Goal: Answer question/provide support

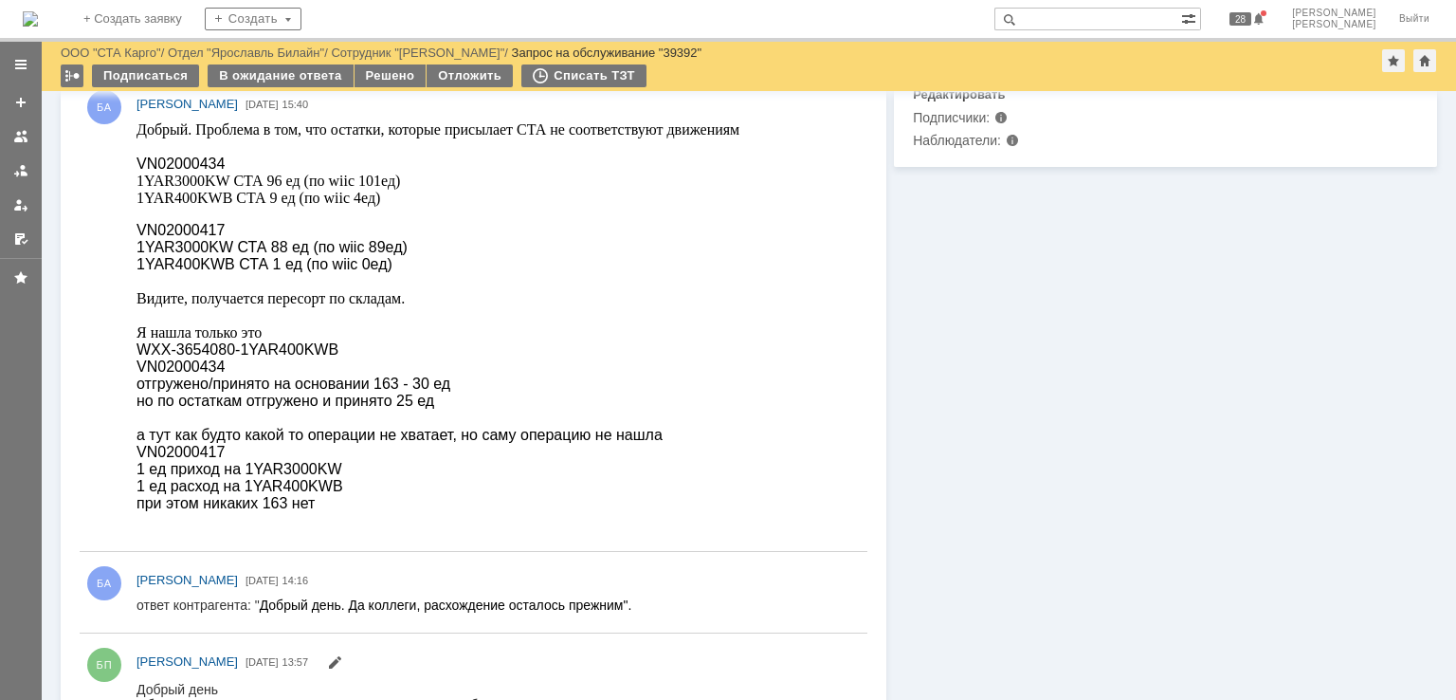
scroll to position [569, 0]
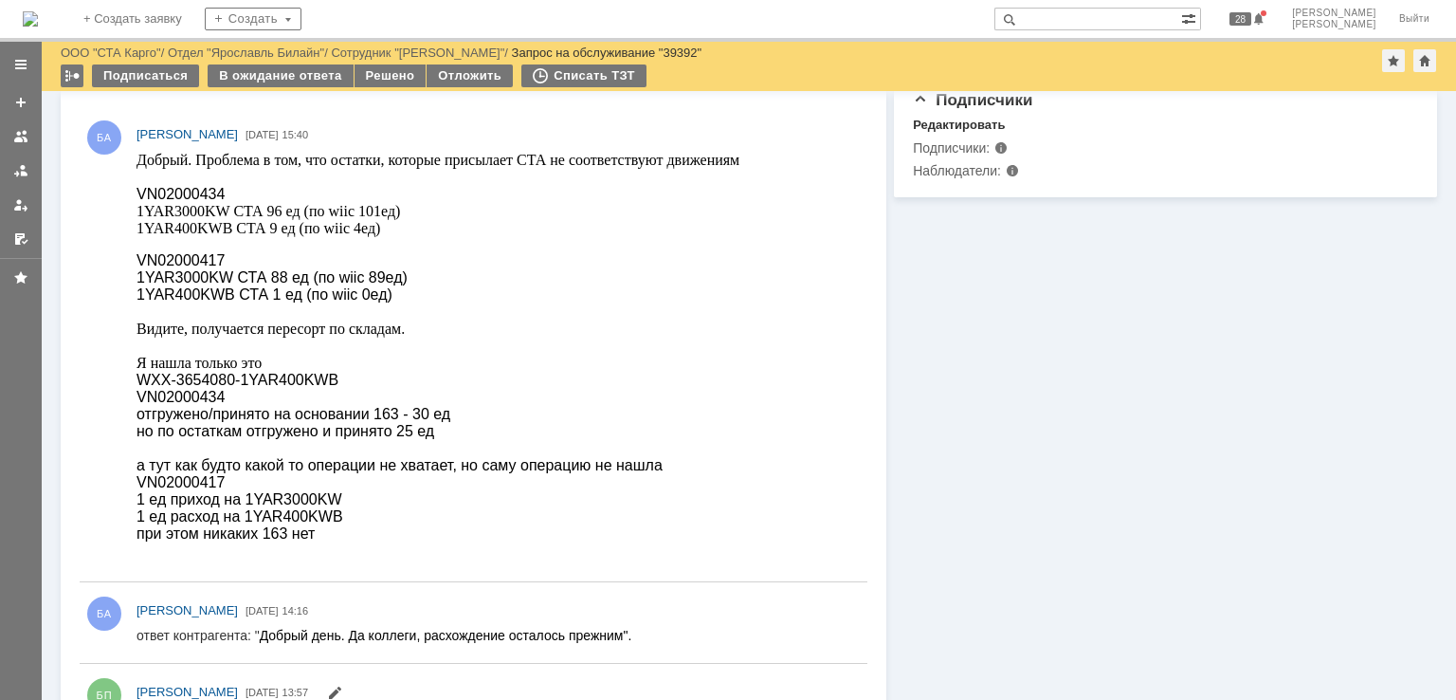
drag, startPoint x: 379, startPoint y: 320, endPoint x: 372, endPoint y: 307, distance: 14.5
click at [379, 320] on p at bounding box center [438, 311] width 603 height 17
drag, startPoint x: 217, startPoint y: 198, endPoint x: 137, endPoint y: 195, distance: 80.6
click at [137, 195] on span "VN02000434" at bounding box center [181, 194] width 88 height 16
copy span "VN02000434"
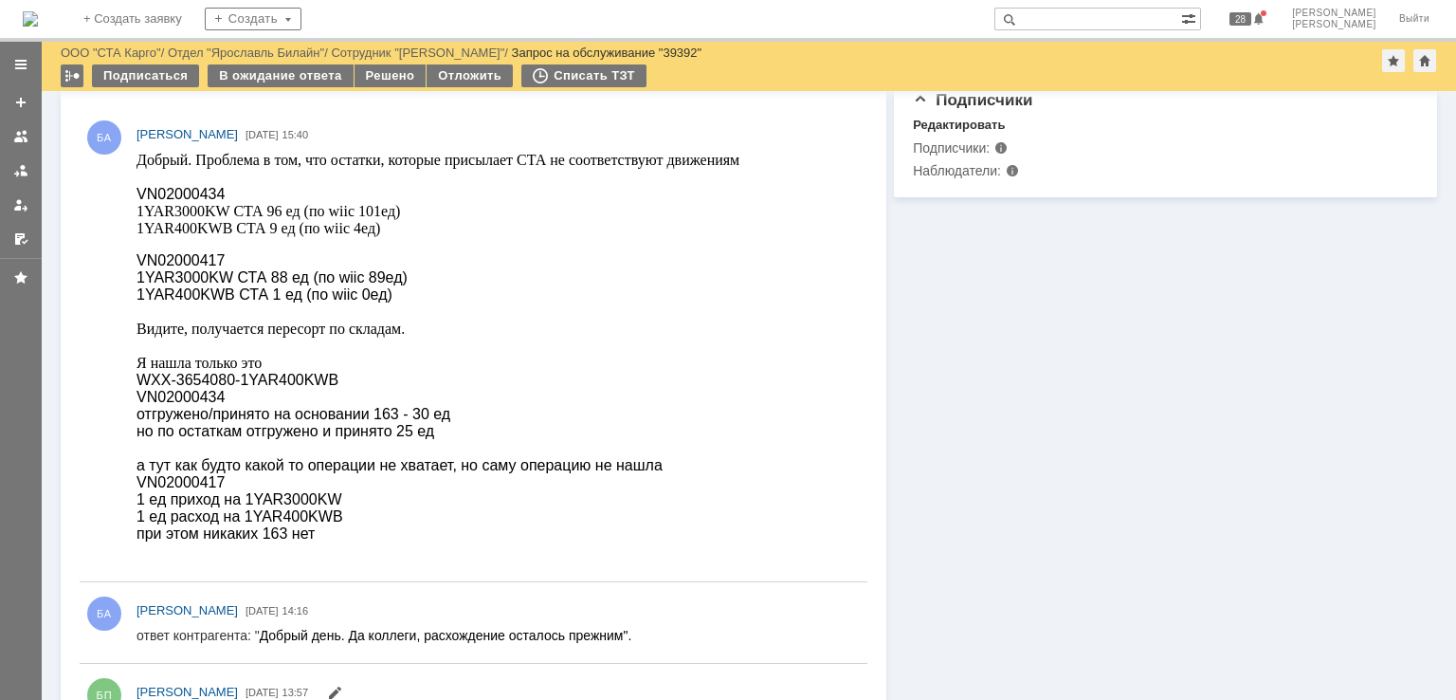
click at [197, 252] on body "Добрый. Проблема в том, что остатки, которые присылает СТА не соответствуют дви…" at bounding box center [438, 347] width 603 height 391
copy span "VN02000417"
click at [359, 329] on span "Видите, получается пересорт по складам. Я нашла только это" at bounding box center [271, 345] width 268 height 50
drag, startPoint x: 216, startPoint y: 277, endPoint x: 271, endPoint y: 437, distance: 169.4
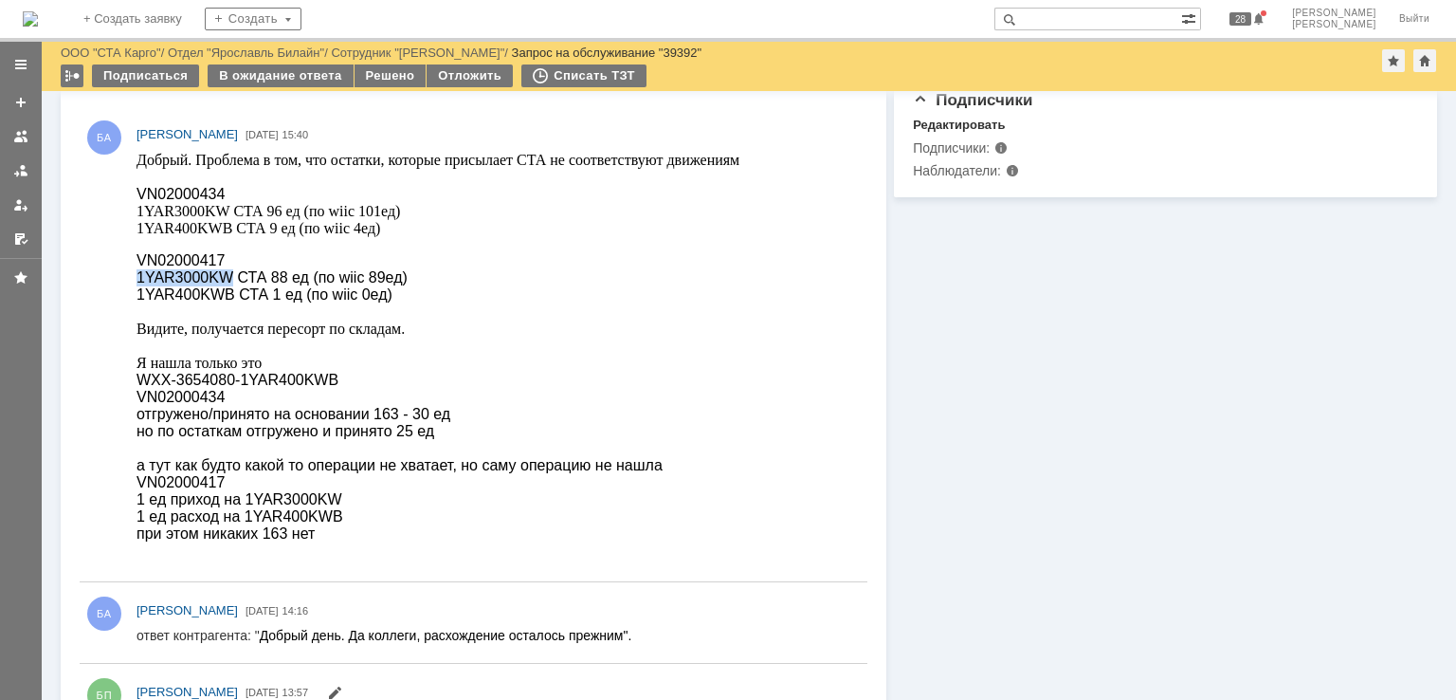
click at [139, 284] on span "1YAR3000KW СТА 88 ед (по wiic 89ед)" at bounding box center [272, 277] width 271 height 16
copy span "1YAR3000KW"
drag, startPoint x: 223, startPoint y: 301, endPoint x: 156, endPoint y: 298, distance: 67.4
click at [156, 298] on span "1YAR400KWB СТА 1 ед (по wiic 0ед)" at bounding box center [265, 294] width 256 height 16
click at [177, 313] on p at bounding box center [438, 311] width 603 height 17
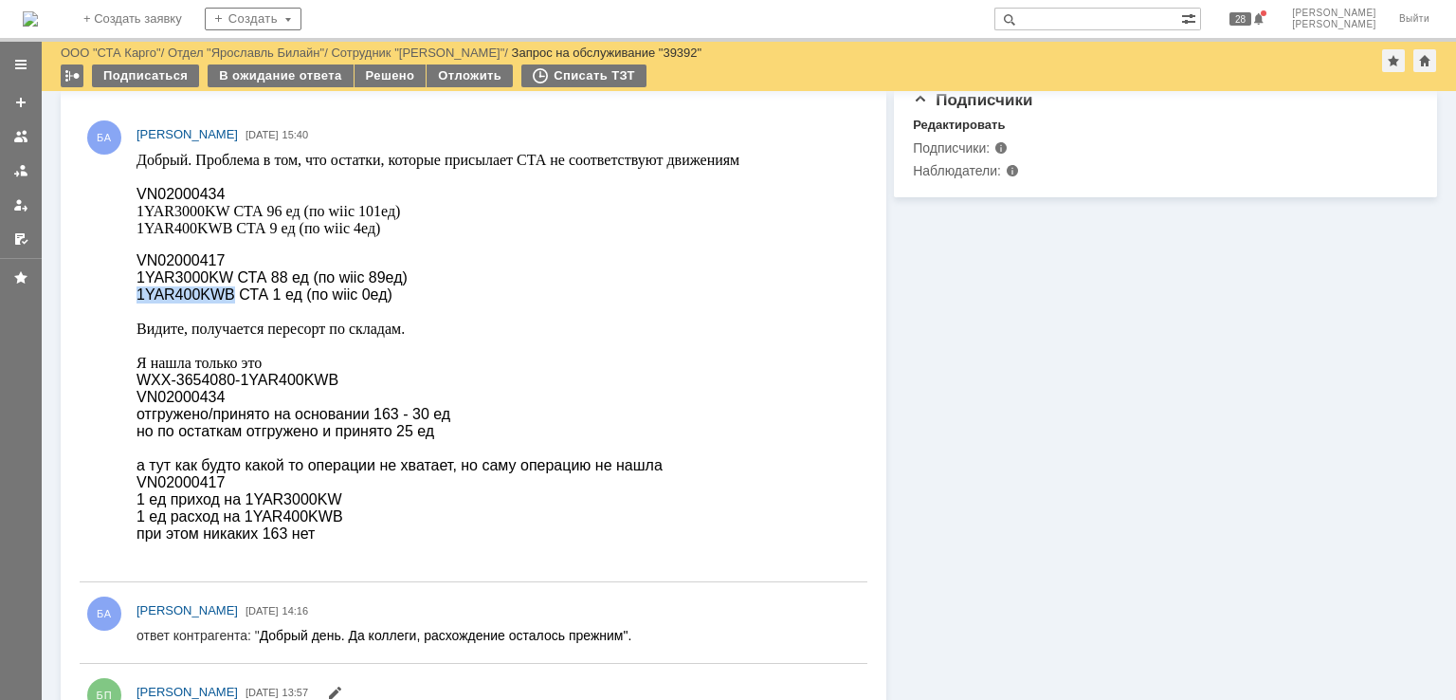
drag, startPoint x: 218, startPoint y: 299, endPoint x: 152, endPoint y: 450, distance: 165.6
click at [137, 298] on span "1YAR400KWB СТА 1 ед (по wiic 0ед)" at bounding box center [265, 294] width 256 height 16
copy span "1YAR400KWB"
drag, startPoint x: 346, startPoint y: 286, endPoint x: 368, endPoint y: 285, distance: 21.8
click at [368, 285] on span "1YAR3000KW СТА 88 ед (по wiic 89ед)" at bounding box center [272, 277] width 271 height 16
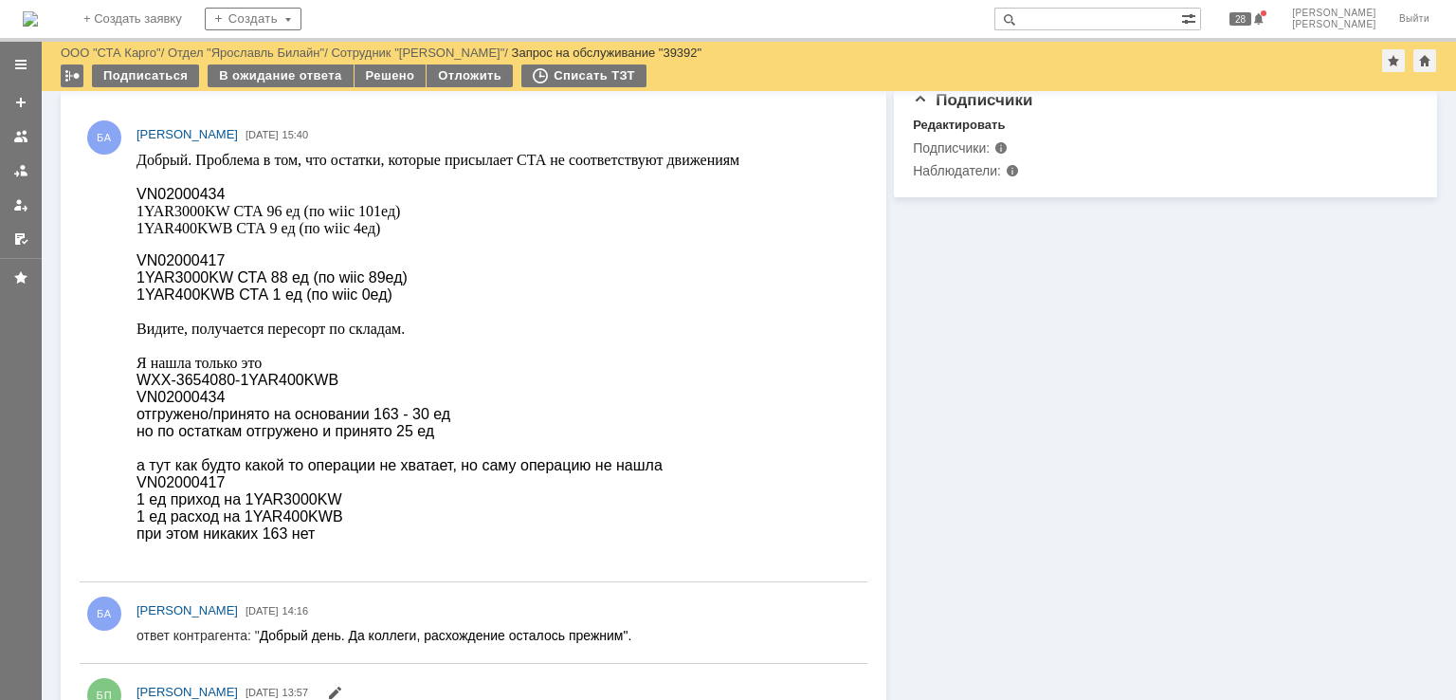
click at [351, 339] on span "Видите, получается пересорт по складам. Я нашла только это" at bounding box center [271, 345] width 268 height 50
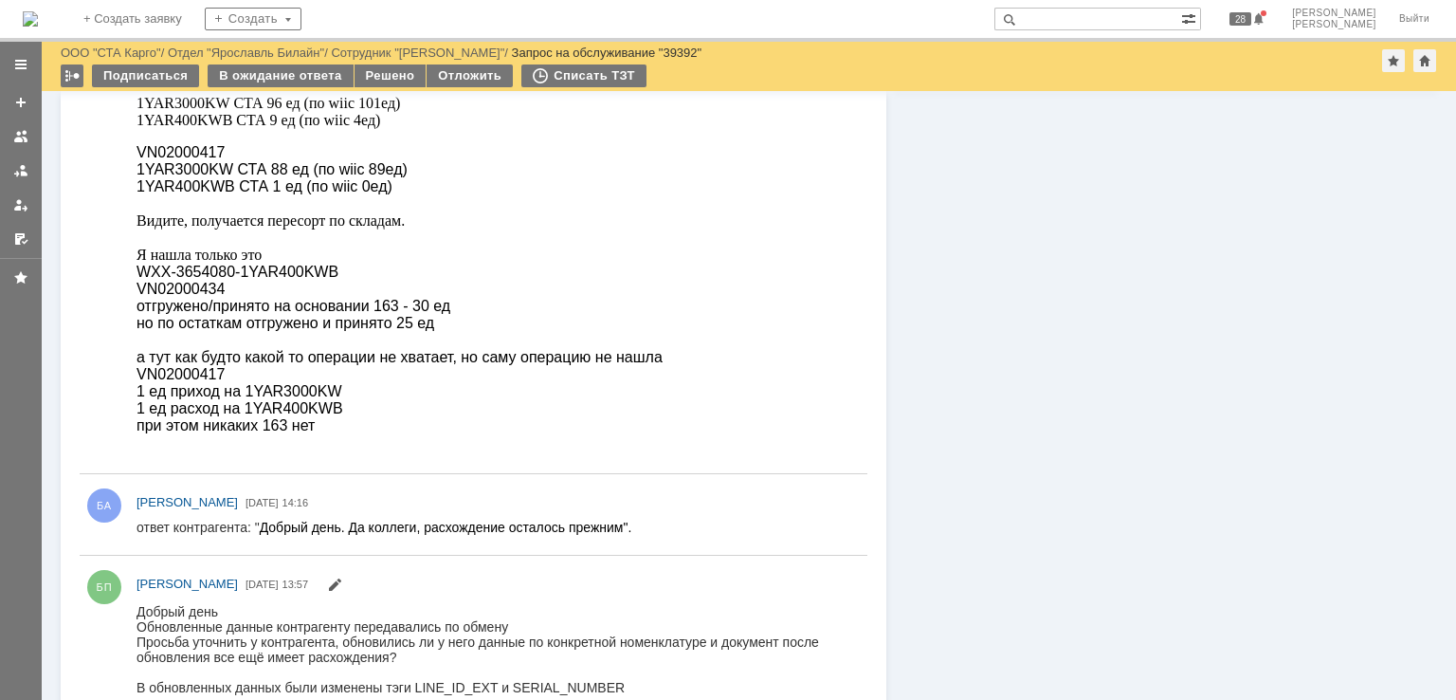
scroll to position [759, 0]
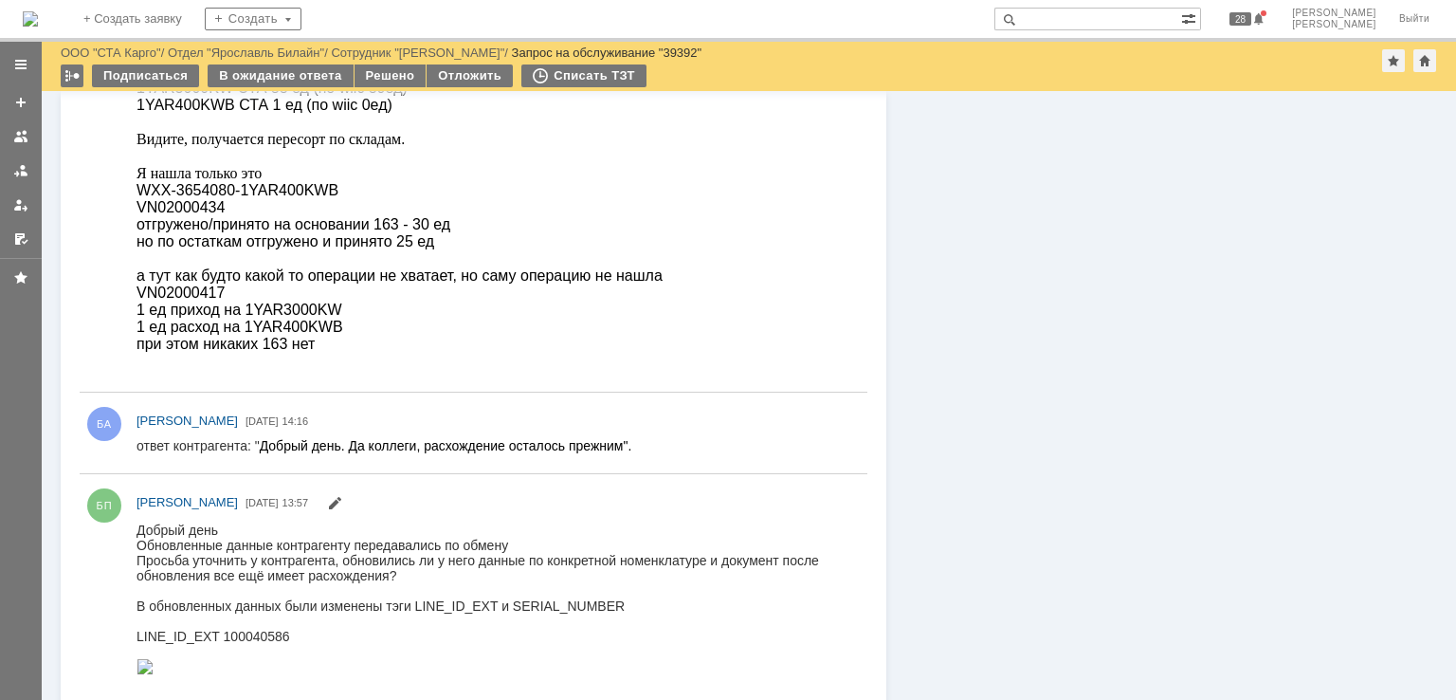
click at [307, 318] on span "1 ед приход на 1YAR3000KW" at bounding box center [239, 310] width 205 height 16
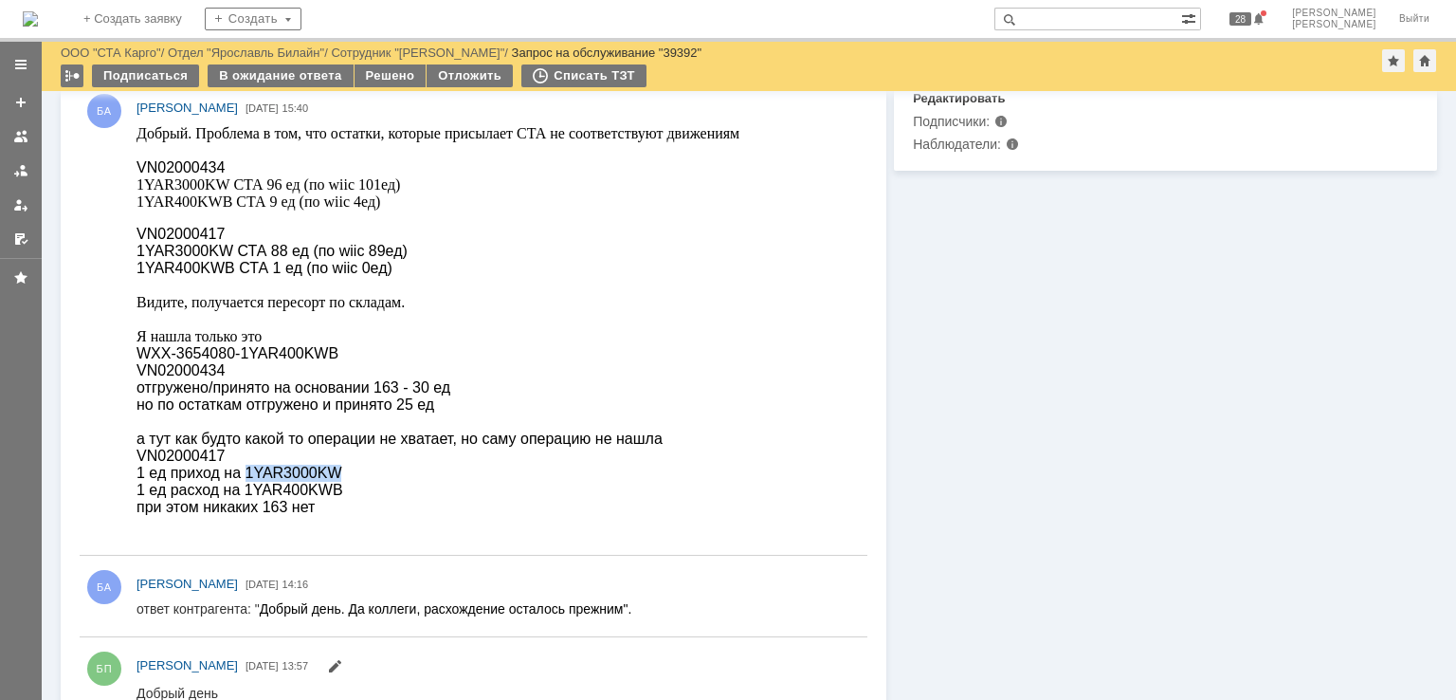
scroll to position [569, 0]
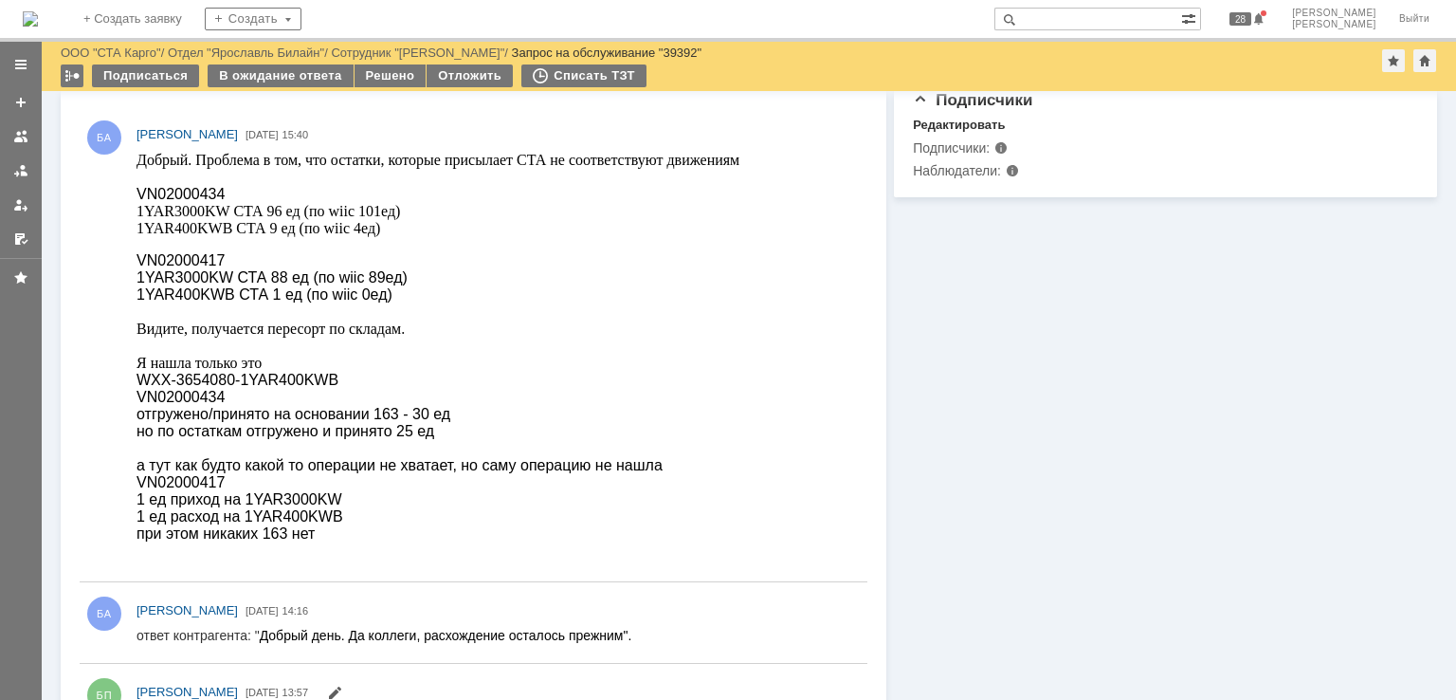
click at [337, 422] on span "отгружено/принято на основании 163 - 30 ед" at bounding box center [294, 414] width 314 height 16
click at [274, 507] on span "1 ед приход на 1YAR3000KW" at bounding box center [239, 499] width 205 height 16
click at [258, 422] on span "отгружено/принято на основании 163 - 30 ед" at bounding box center [294, 414] width 314 height 16
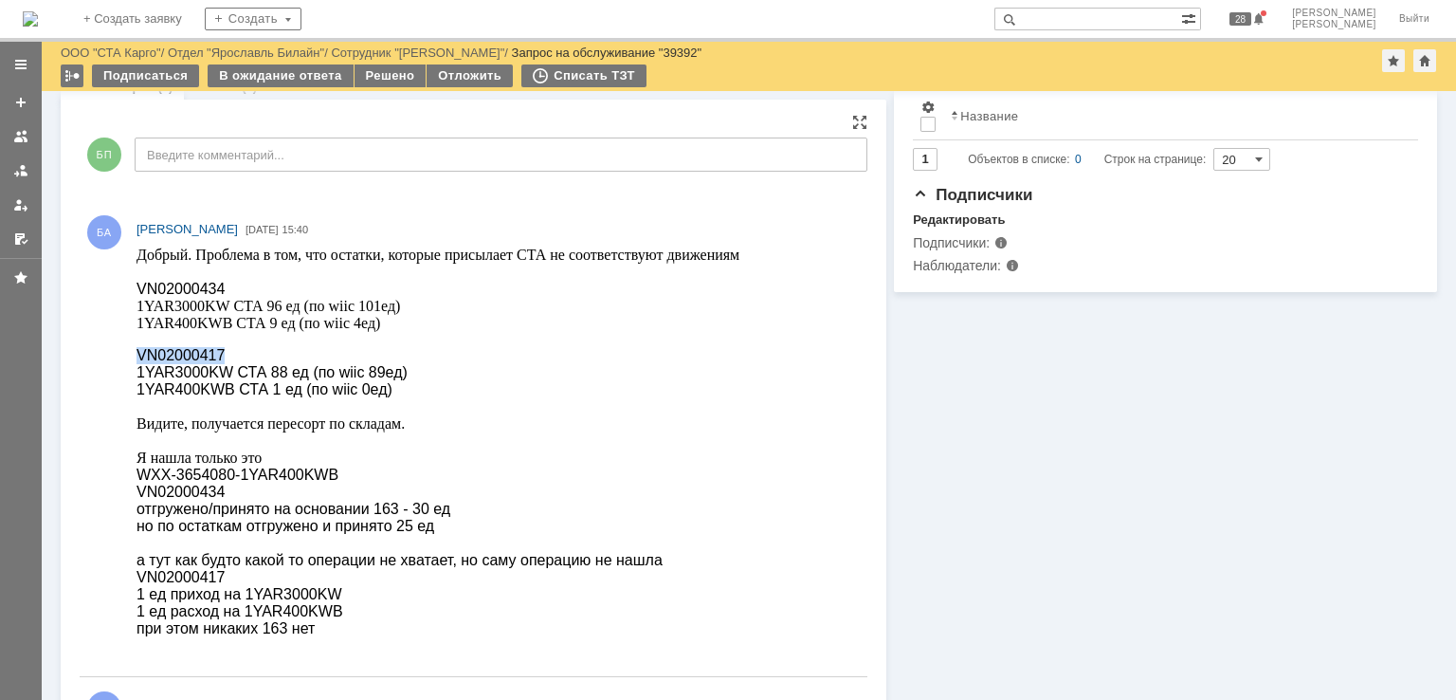
drag, startPoint x: 216, startPoint y: 354, endPoint x: 137, endPoint y: 355, distance: 78.7
click at [137, 355] on span "VN02000417" at bounding box center [181, 355] width 88 height 16
copy span "VN02000417"
drag, startPoint x: 322, startPoint y: 229, endPoint x: 246, endPoint y: 235, distance: 77.0
click at [246, 235] on div "БА Бабич Александр 28.08.2025 15:40" at bounding box center [498, 229] width 723 height 20
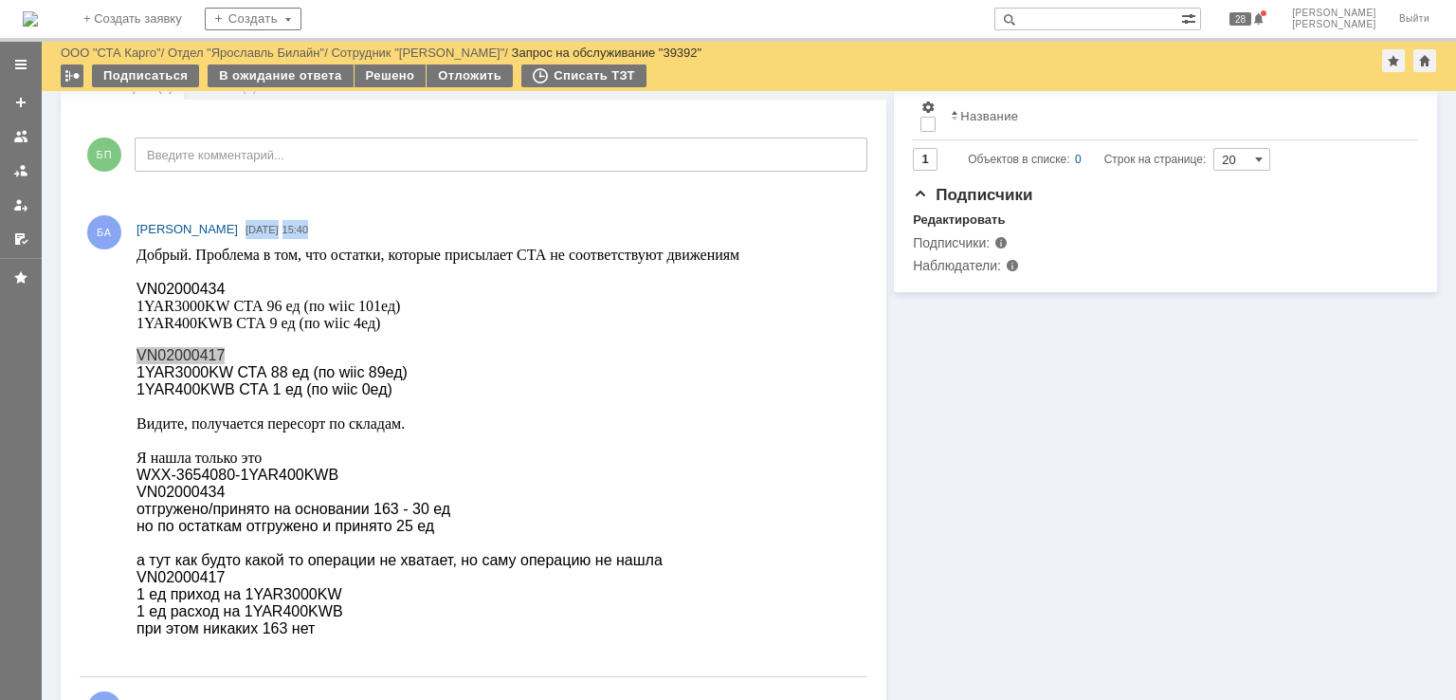
copy span "28.08.2025 15:40"
click at [211, 330] on span "1YAR400KWB СТА 9 ед (по wiic 4ед)" at bounding box center [259, 323] width 244 height 16
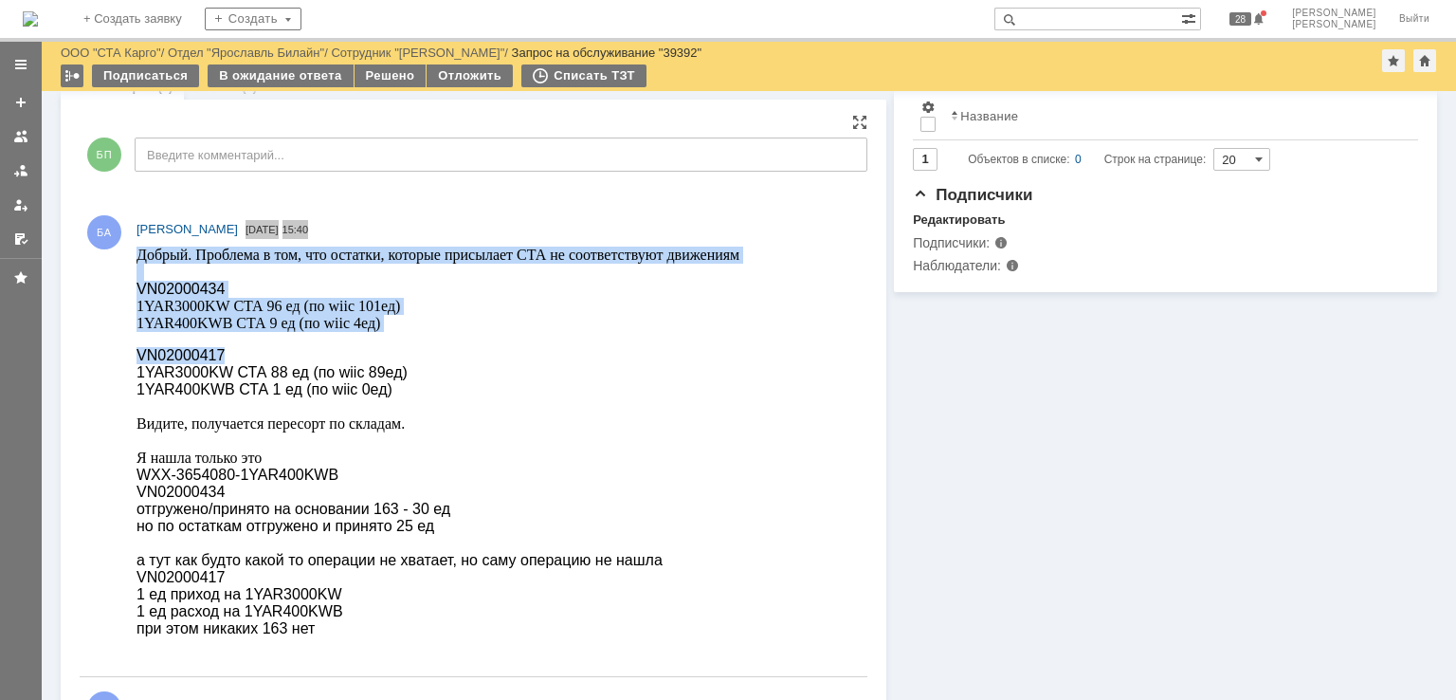
drag, startPoint x: 220, startPoint y: 353, endPoint x: 272, endPoint y: 603, distance: 255.7
click at [137, 356] on html "Добрый. Проблема в том, что остатки, которые присылает СТА не соответствуют дви…" at bounding box center [494, 442] width 714 height 391
click at [180, 361] on span "VN02000417" at bounding box center [181, 355] width 88 height 16
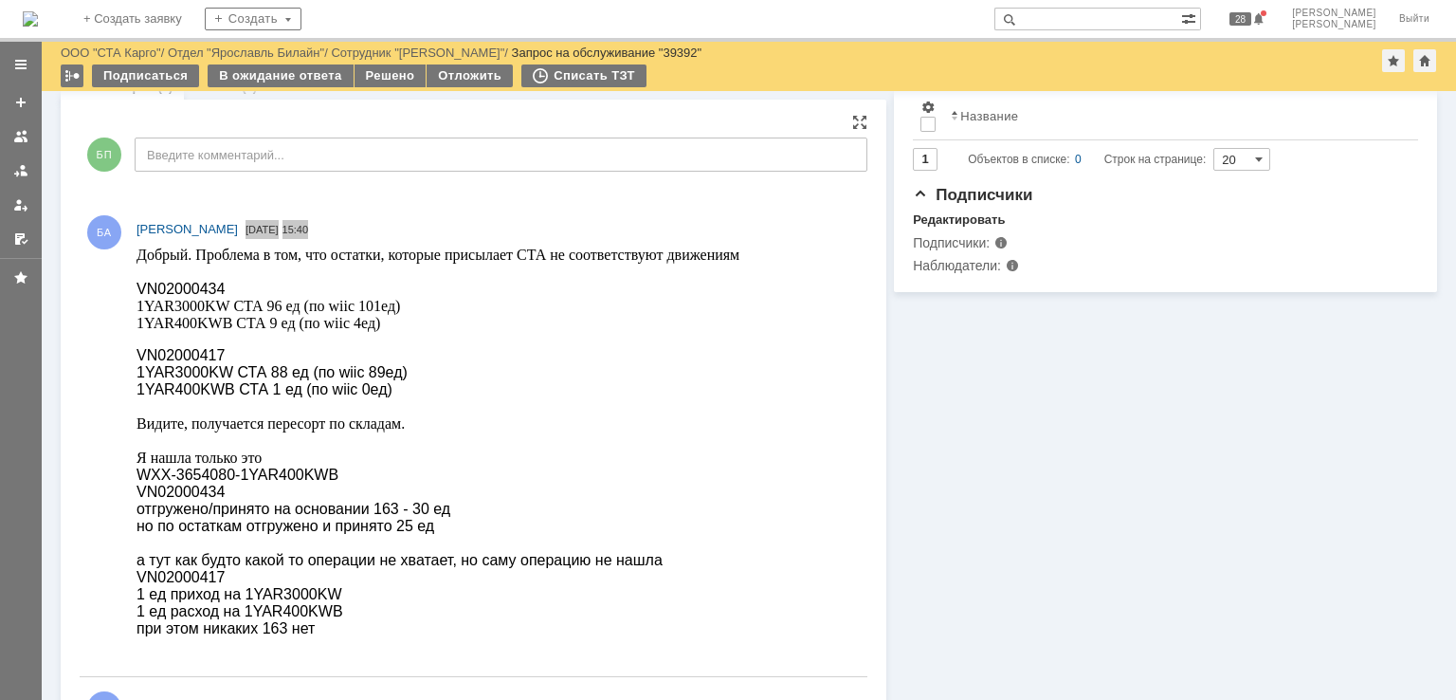
click at [187, 361] on span "VN02000417" at bounding box center [181, 355] width 88 height 16
copy span "VN02000417"
drag, startPoint x: 219, startPoint y: 394, endPoint x: 138, endPoint y: 400, distance: 80.9
click at [138, 397] on span "1YAR400KWB СТА 1 ед (по wiic 0ед)" at bounding box center [265, 389] width 256 height 16
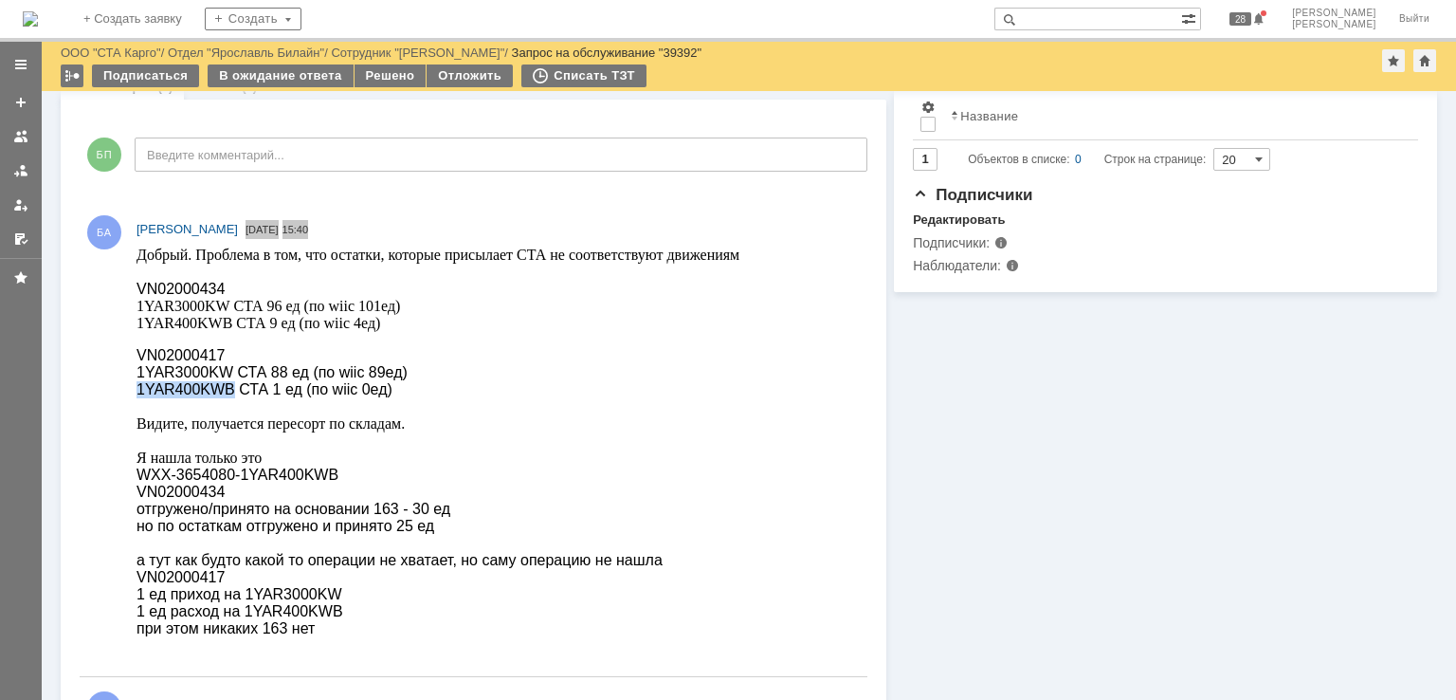
copy span "1YAR400KWB"
click at [201, 353] on span "VN02000417" at bounding box center [181, 355] width 88 height 16
copy span "VN02000417"
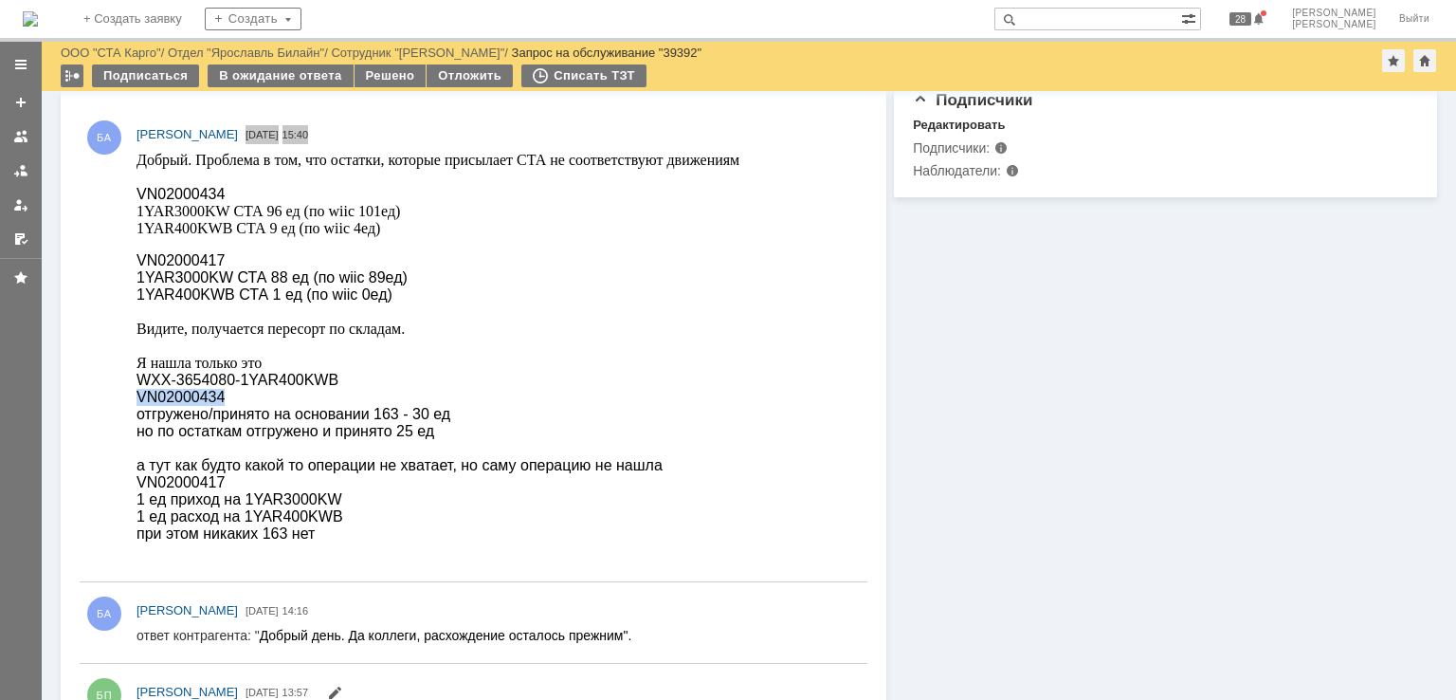
drag, startPoint x: 218, startPoint y: 401, endPoint x: 137, endPoint y: 401, distance: 81.5
click at [137, 401] on p "VN02000434" at bounding box center [438, 397] width 603 height 17
copy span "VN02000434"
drag, startPoint x: 353, startPoint y: 131, endPoint x: 339, endPoint y: 134, distance: 14.5
click at [353, 131] on div "БА Бабич Александр 28.08.2025 15:40" at bounding box center [498, 134] width 723 height 20
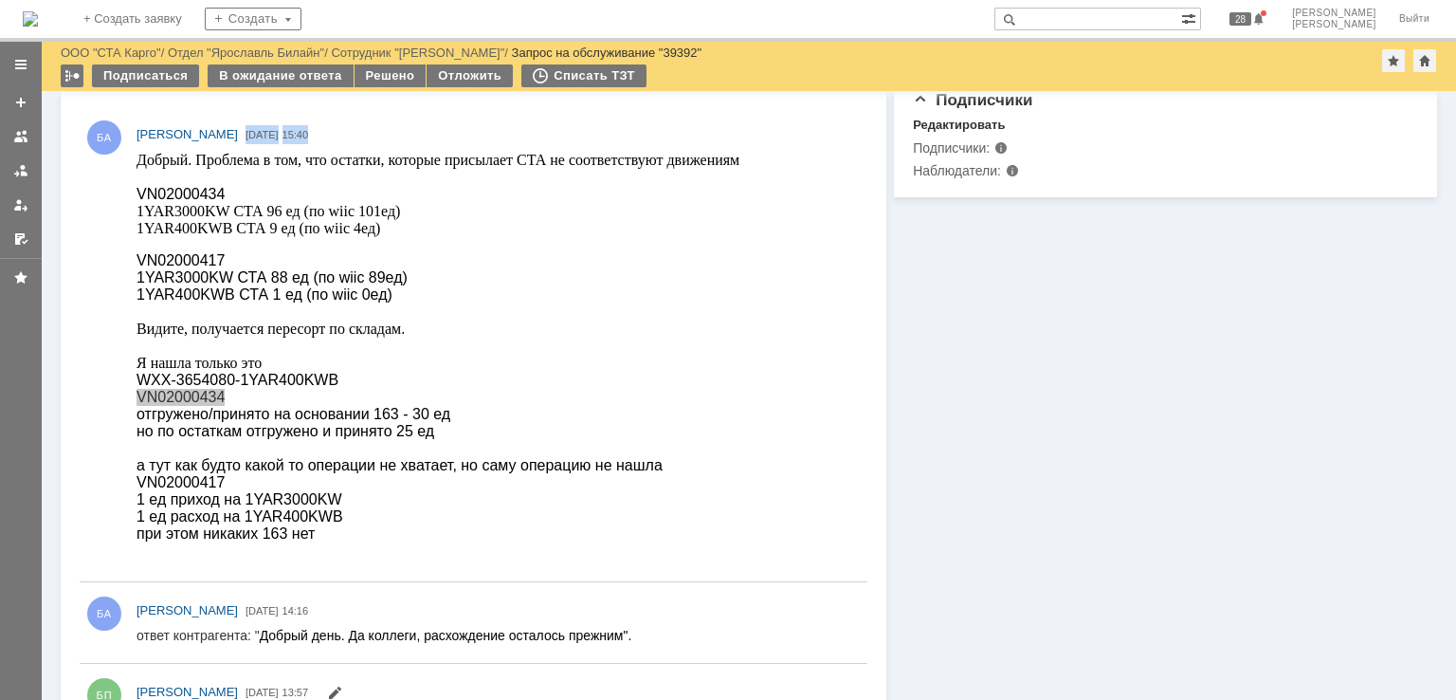
drag, startPoint x: 335, startPoint y: 137, endPoint x: 246, endPoint y: 135, distance: 89.2
click at [246, 135] on div "БА Бабич Александр 28.08.2025 15:40" at bounding box center [498, 134] width 723 height 20
click at [363, 320] on p at bounding box center [438, 311] width 603 height 17
click at [344, 229] on span "1YAR400KWB СТА 9 ед (по wiic 4ед)" at bounding box center [259, 228] width 244 height 16
click at [300, 127] on span "28.08.2025 15:40" at bounding box center [277, 134] width 63 height 19
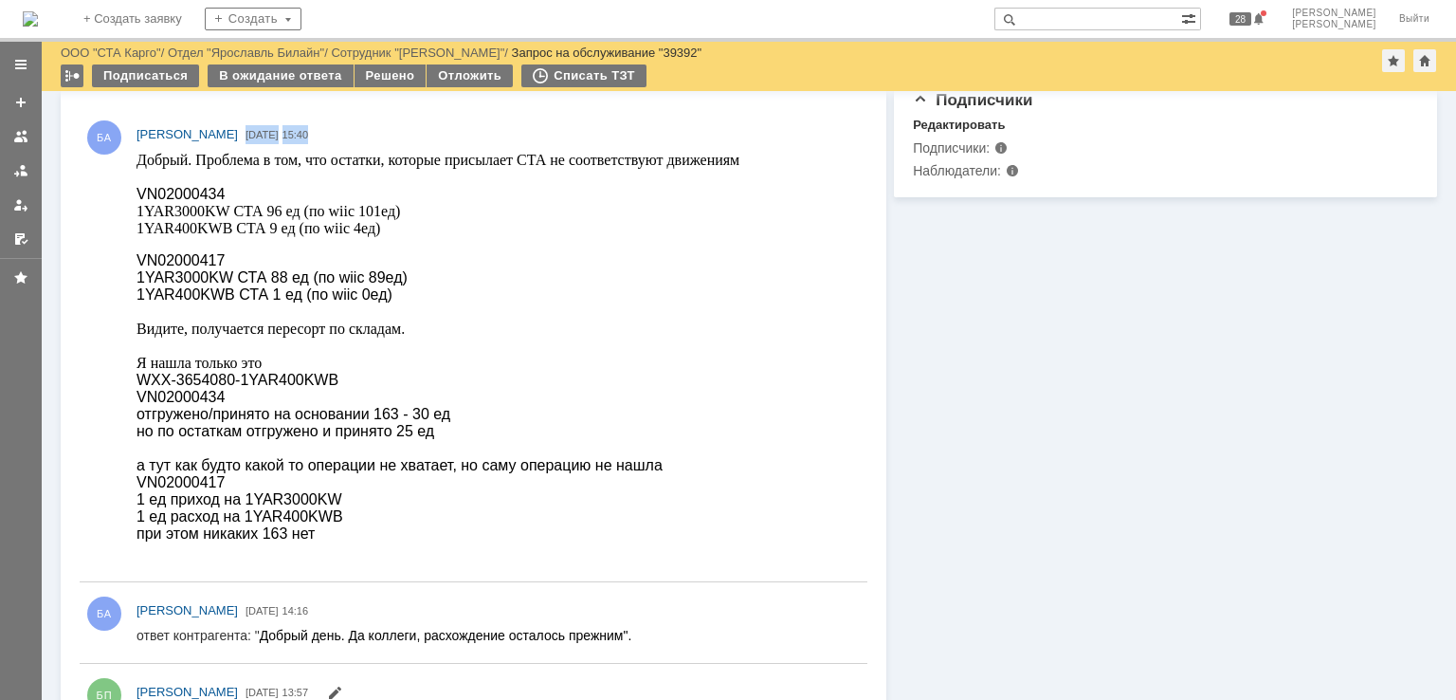
click at [309, 132] on span "15:40" at bounding box center [296, 134] width 27 height 11
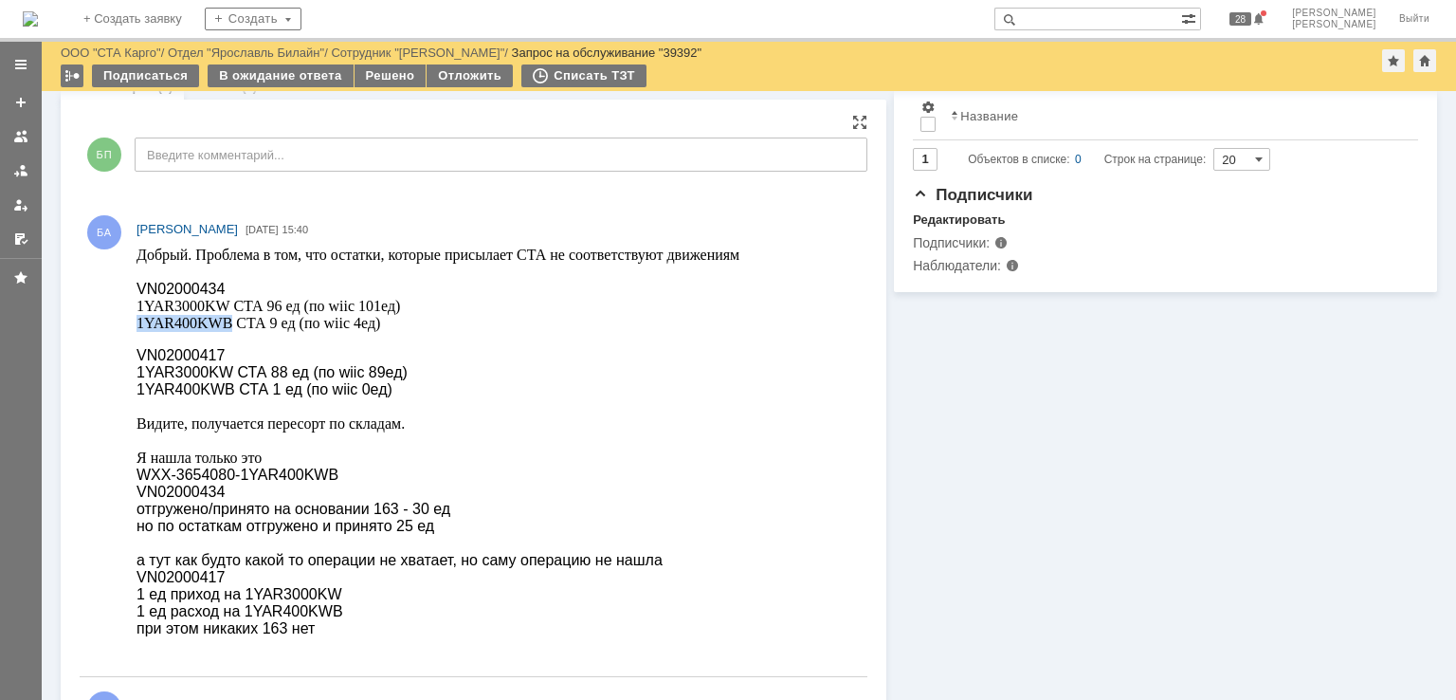
drag, startPoint x: 234, startPoint y: 327, endPoint x: 137, endPoint y: 331, distance: 97.7
click at [137, 331] on span "1YAR400KWB СТА 9 ед (по wiic 4ед)" at bounding box center [259, 323] width 244 height 16
click at [228, 342] on body "Добрый. Проблема в том, что остатки, которые присылает СТА не соответствуют дви…" at bounding box center [438, 442] width 603 height 391
drag, startPoint x: 218, startPoint y: 293, endPoint x: 139, endPoint y: 282, distance: 79.5
click at [139, 282] on span "VN02000434" at bounding box center [181, 289] width 88 height 16
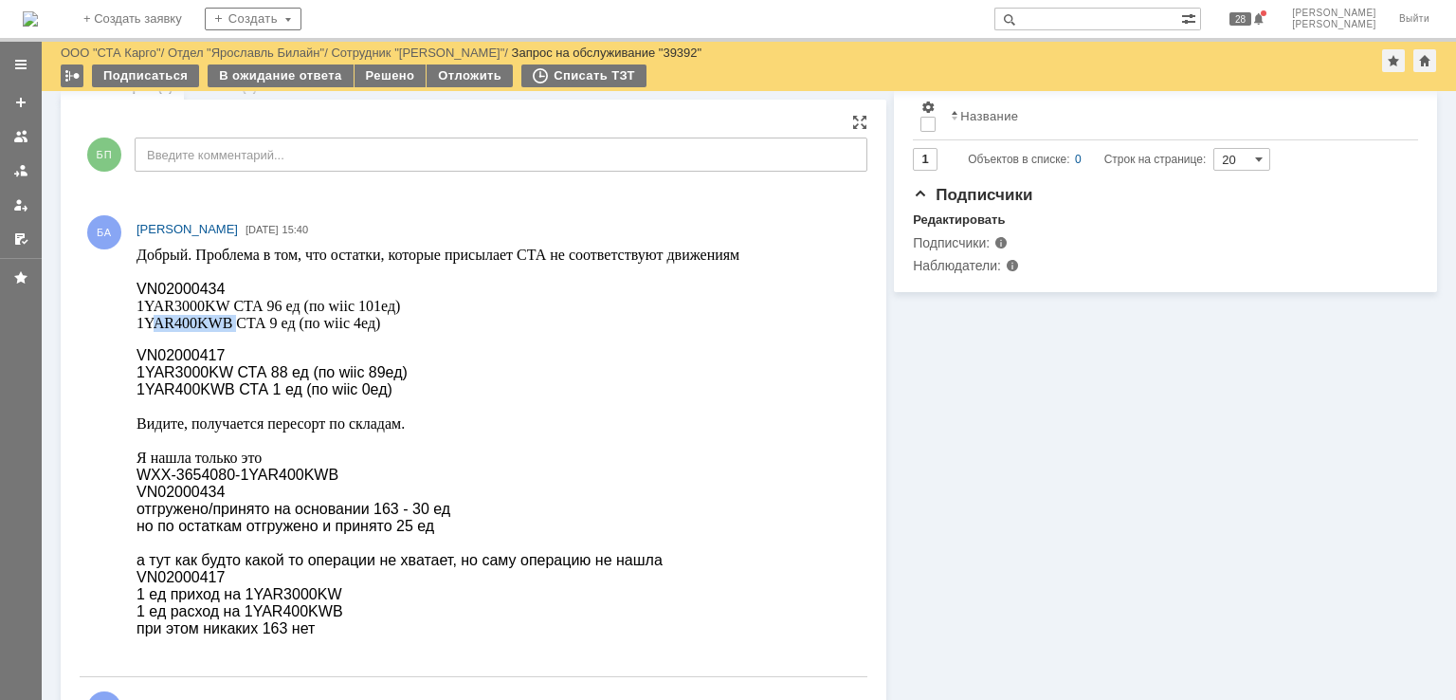
drag, startPoint x: 235, startPoint y: 327, endPoint x: 155, endPoint y: 323, distance: 80.7
click at [155, 323] on span "1YAR400KWB СТА 9 ед (по wiic 4ед)" at bounding box center [259, 323] width 244 height 16
click at [258, 339] on body "Добрый. Проблема в том, что остатки, которые присылает СТА не соответствуют дви…" at bounding box center [438, 442] width 603 height 391
drag, startPoint x: 192, startPoint y: 281, endPoint x: 139, endPoint y: 292, distance: 54.3
click at [139, 292] on p "Добрый. Проблема в том, что остатки, которые присылает СТА не соответствуют дви…" at bounding box center [438, 281] width 603 height 68
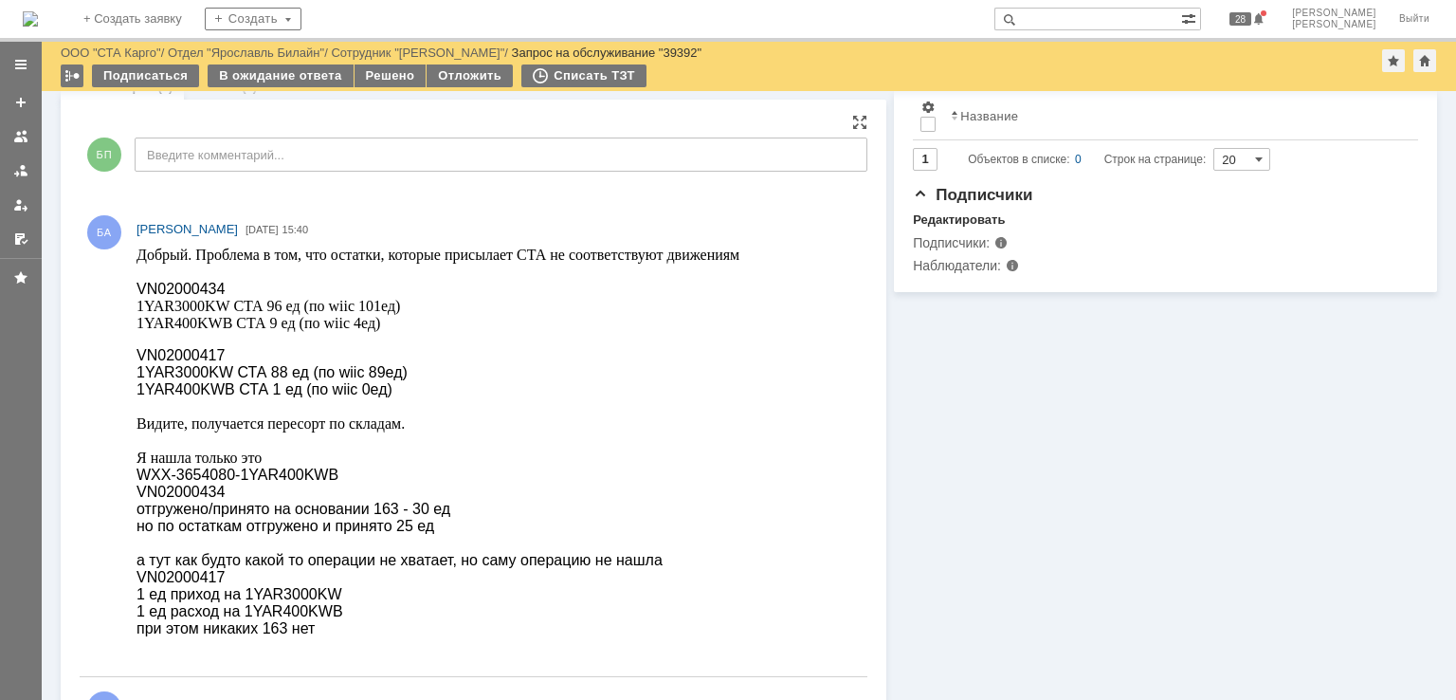
drag, startPoint x: 265, startPoint y: 294, endPoint x: 237, endPoint y: 285, distance: 28.8
click at [265, 294] on p "Добрый. Проблема в том, что остатки, которые присылает СТА не соответствуют дви…" at bounding box center [438, 281] width 603 height 68
drag, startPoint x: 217, startPoint y: 292, endPoint x: 140, endPoint y: 287, distance: 77.0
click at [140, 287] on span "VN02000434" at bounding box center [181, 289] width 88 height 16
click at [237, 308] on span "1YAR3000KW СТА 96 ед (по wiic 101ед)" at bounding box center [269, 306] width 264 height 16
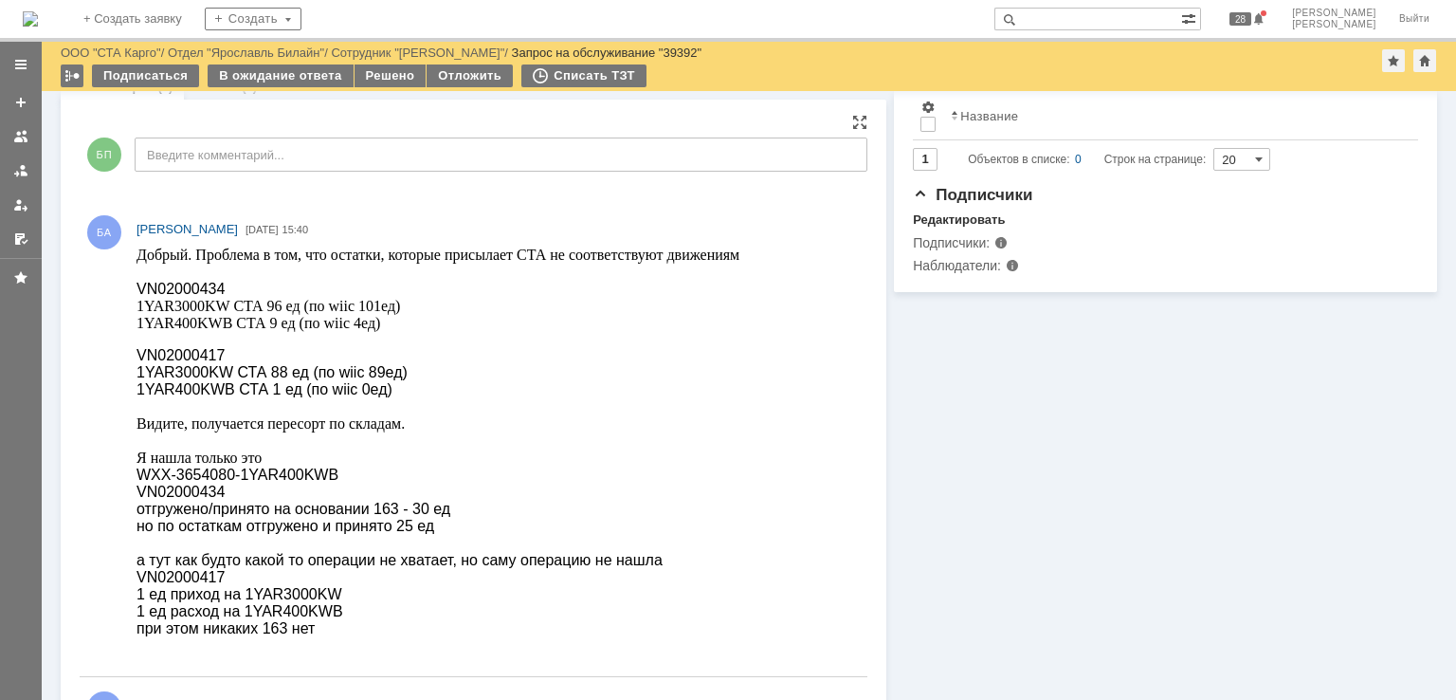
click at [193, 293] on span "VN02000434" at bounding box center [181, 289] width 88 height 16
click at [224, 342] on body "Добрый. Проблема в том, что остатки, которые присылает СТА не соответствуют дви…" at bounding box center [438, 442] width 603 height 391
drag, startPoint x: 231, startPoint y: 327, endPoint x: 138, endPoint y: 325, distance: 92.9
click at [138, 325] on span "1YAR400KWB СТА 9 ед (по wiic 4ед)" at bounding box center [259, 323] width 244 height 16
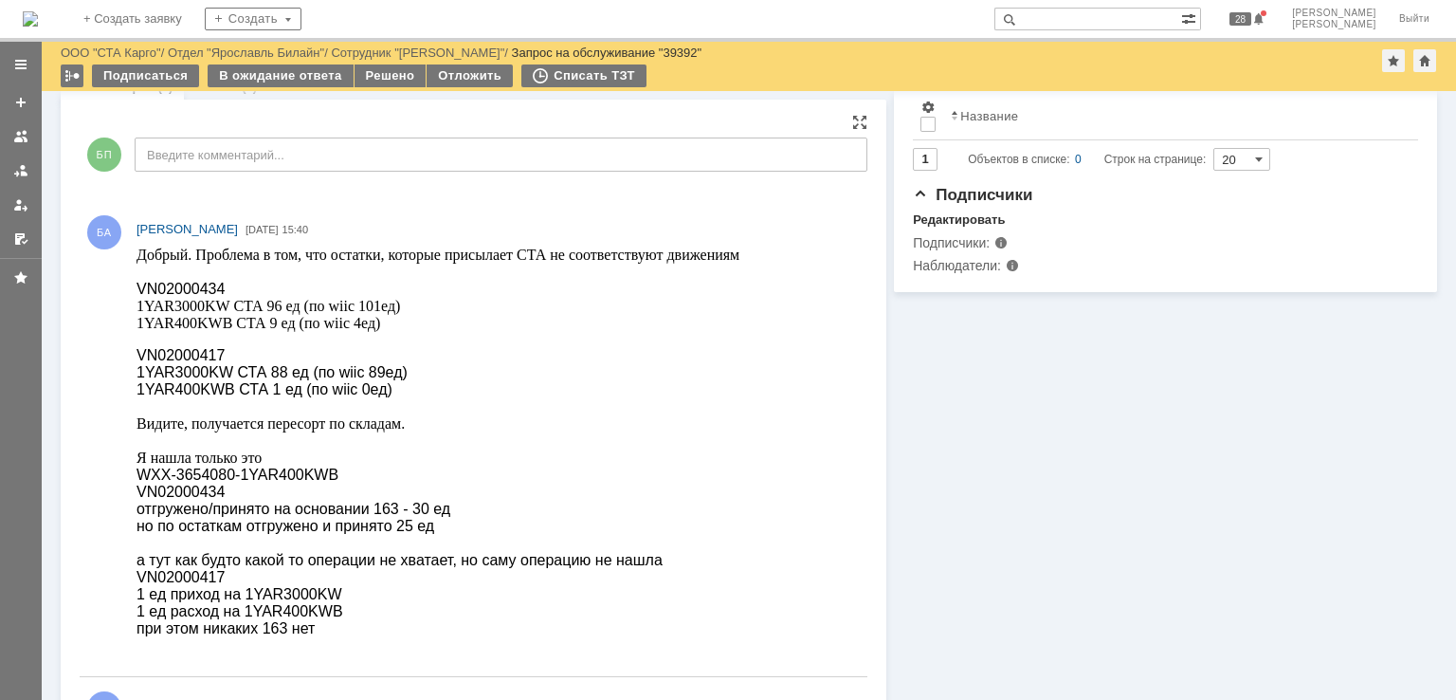
click at [159, 282] on span "VN02000434" at bounding box center [181, 289] width 88 height 16
drag, startPoint x: 251, startPoint y: 287, endPoint x: 227, endPoint y: 289, distance: 24.7
click at [251, 287] on p "Добрый. Проблема в том, что остатки, которые присылает СТА не соответствуют дви…" at bounding box center [438, 281] width 603 height 68
drag, startPoint x: 216, startPoint y: 288, endPoint x: 271, endPoint y: 539, distance: 256.3
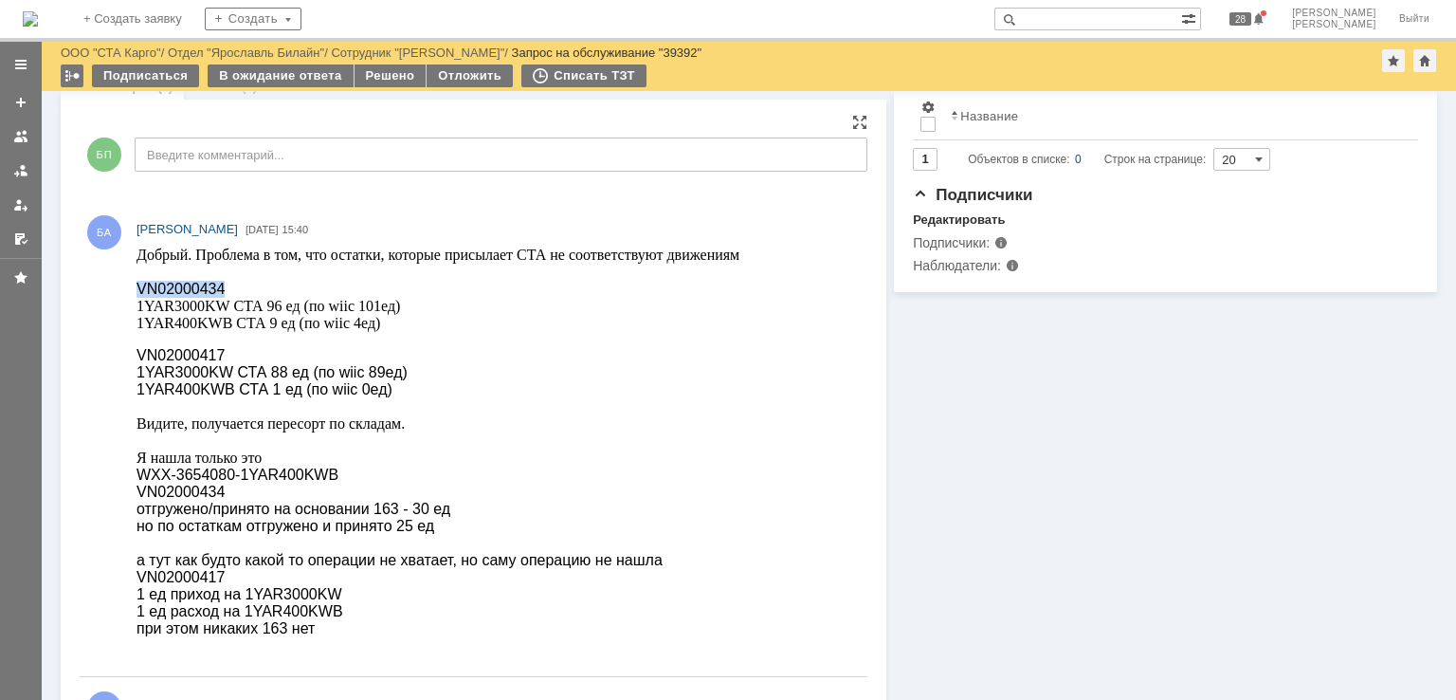
click at [137, 289] on span "VN02000434" at bounding box center [181, 289] width 88 height 16
click at [284, 388] on span "1YAR400KWB СТА 1 ед (по wiic 0ед)" at bounding box center [265, 389] width 256 height 16
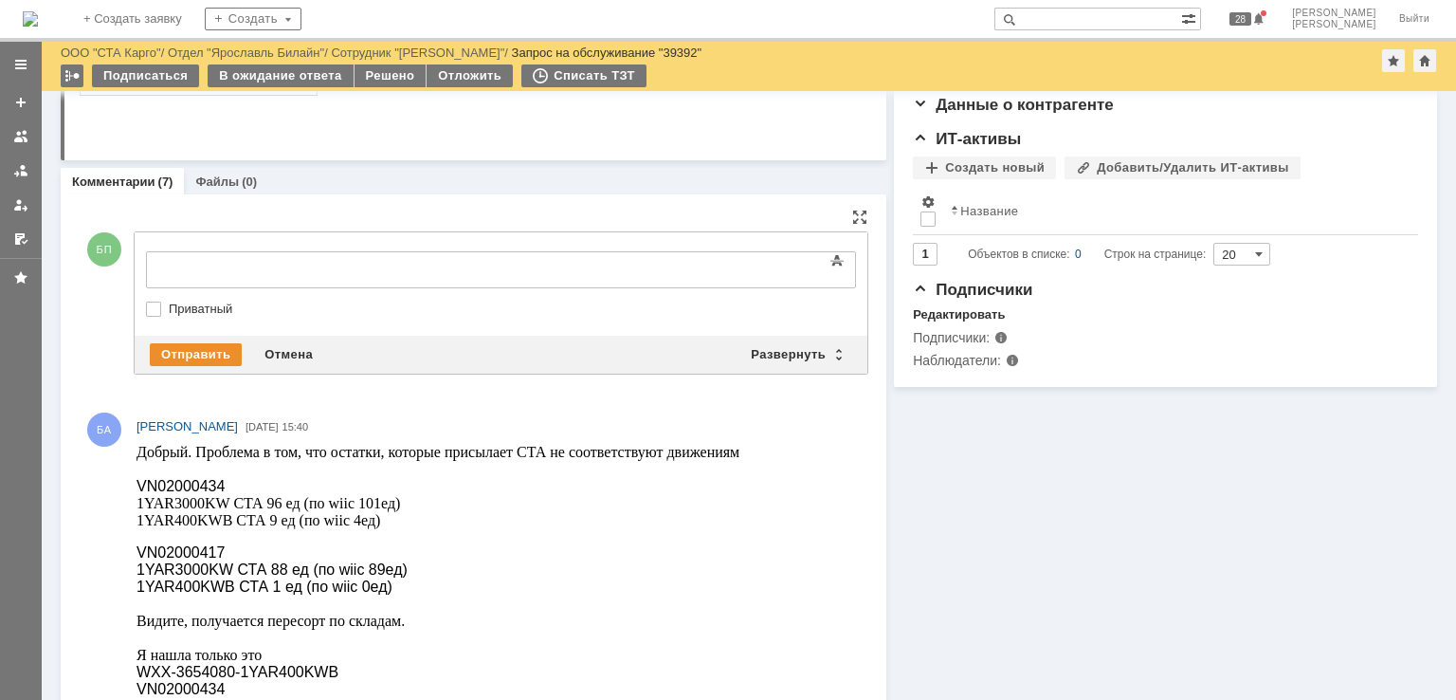
scroll to position [0, 0]
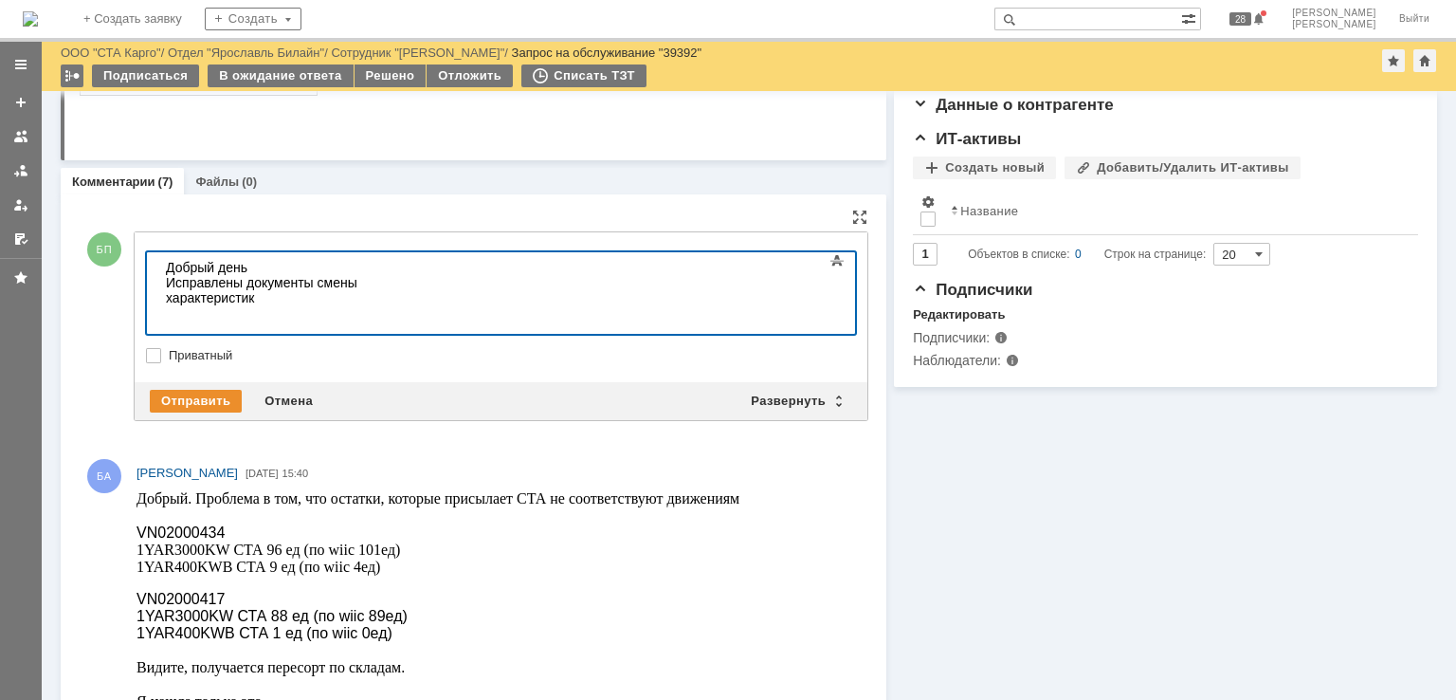
click at [170, 305] on div at bounding box center [300, 312] width 269 height 15
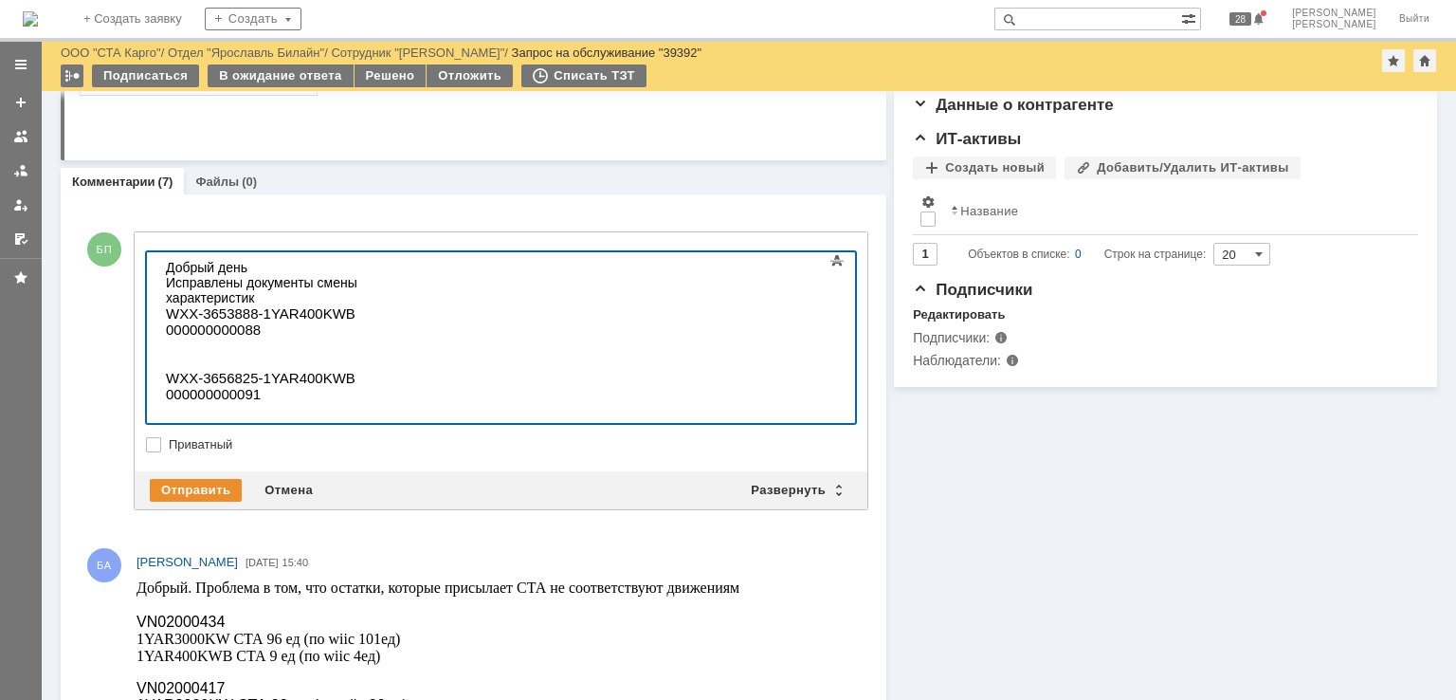
click at [183, 354] on p at bounding box center [300, 362] width 269 height 16
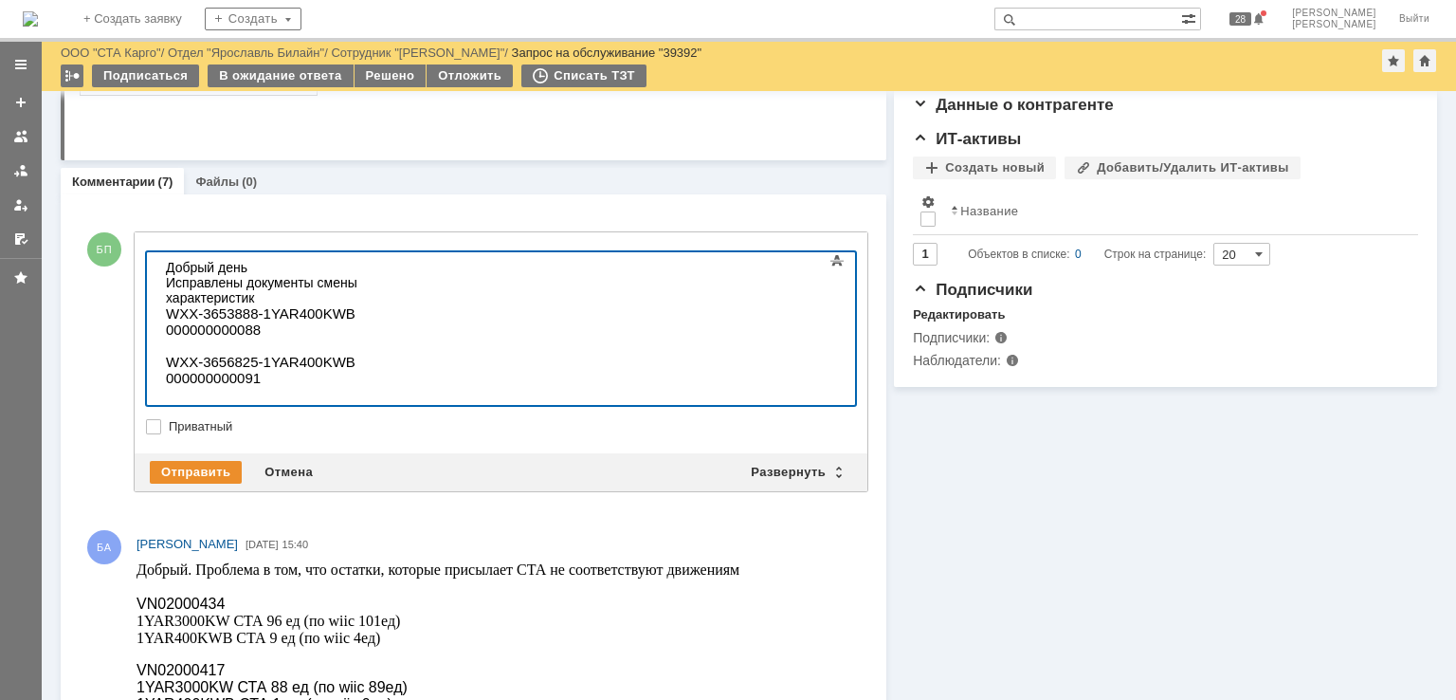
click at [266, 370] on p "000000000091" at bounding box center [300, 378] width 269 height 16
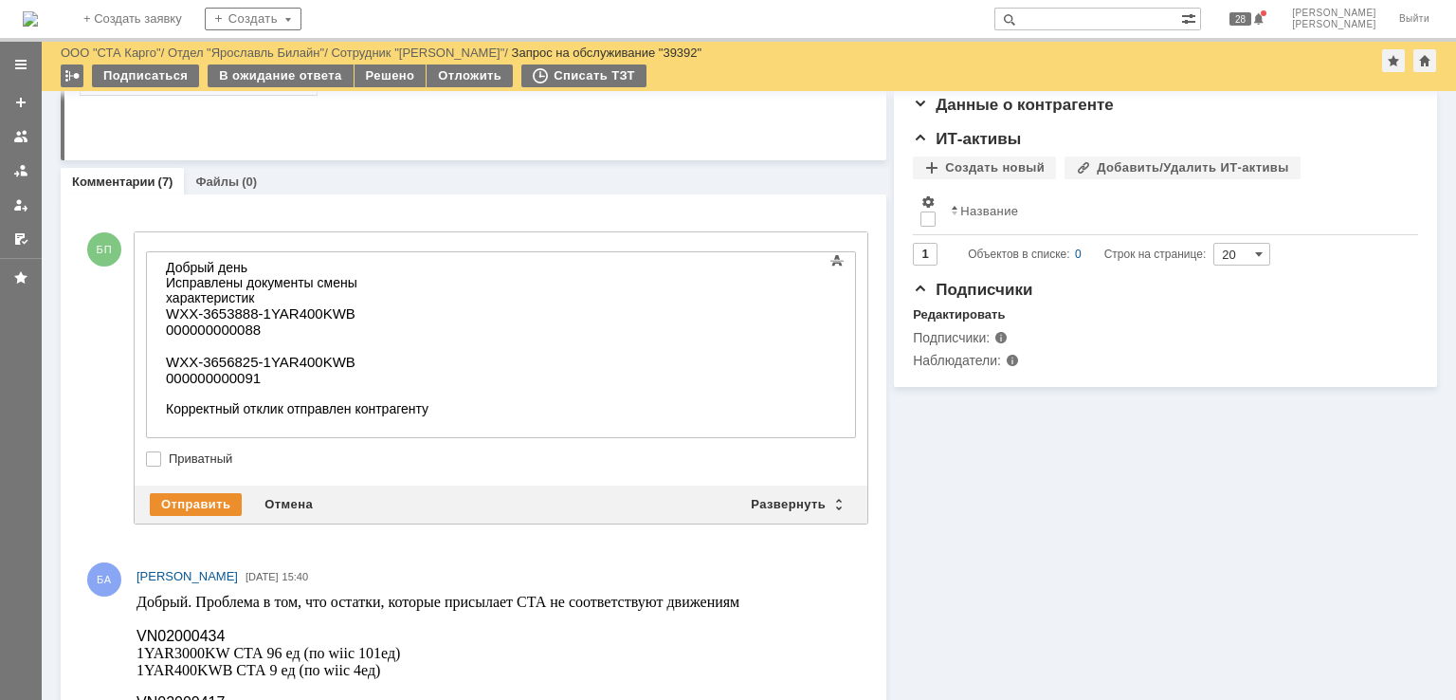
click at [435, 394] on div at bounding box center [300, 393] width 269 height 15
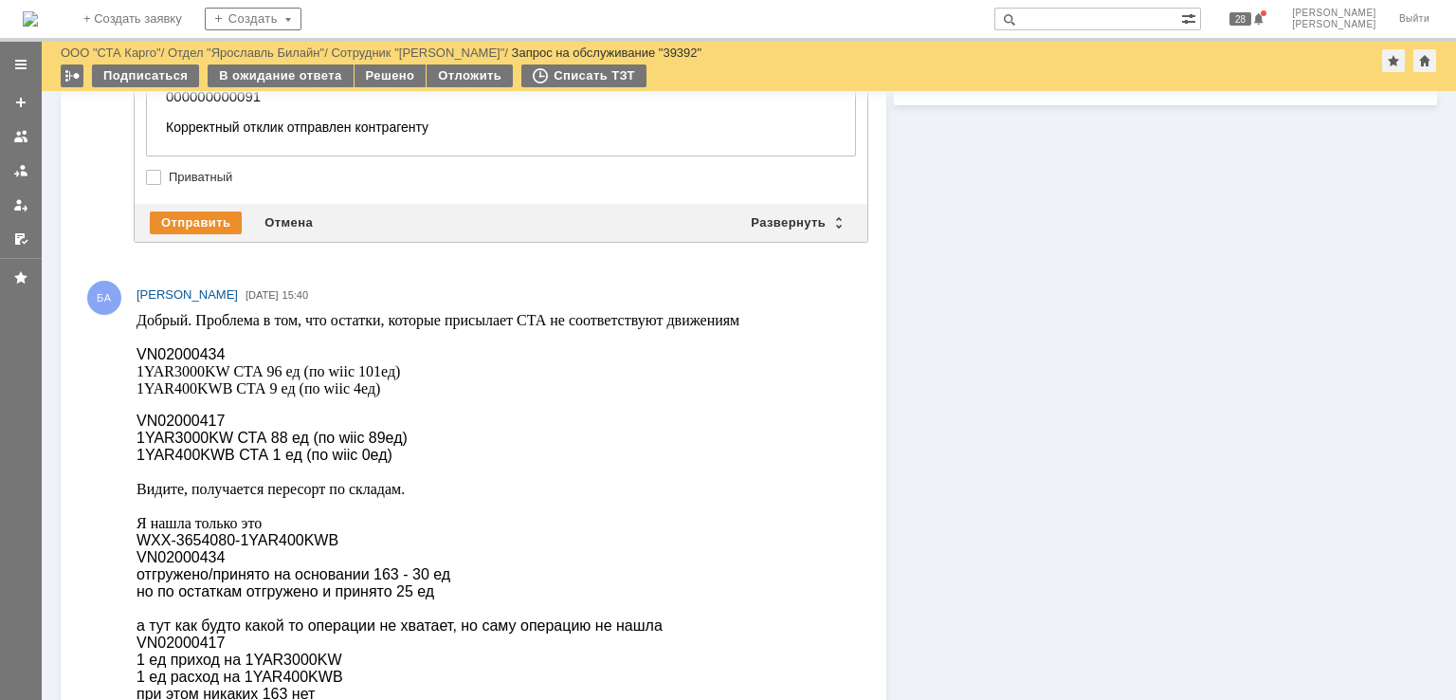
scroll to position [664, 0]
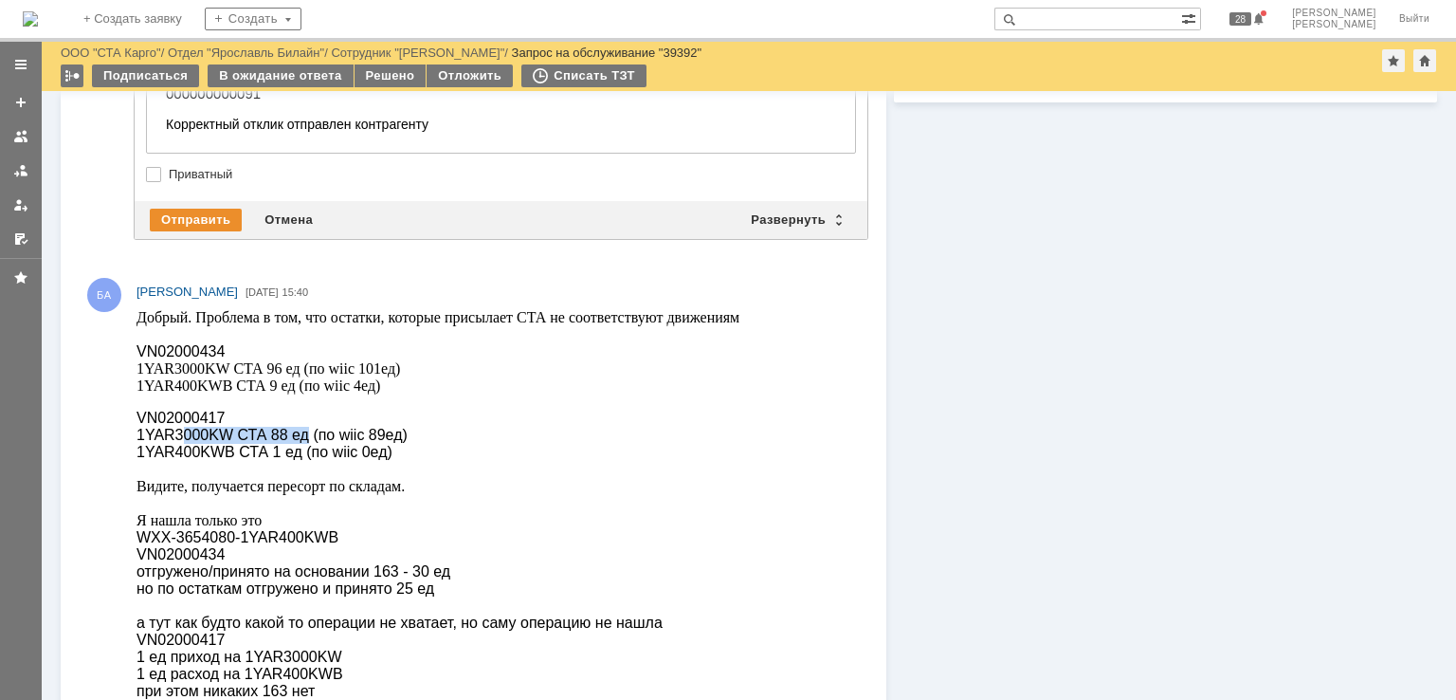
drag, startPoint x: 281, startPoint y: 435, endPoint x: 175, endPoint y: 435, distance: 105.3
click at [175, 435] on span "1YAR3000KW СТА 88 ед (по wiic 89ед)" at bounding box center [272, 435] width 271 height 16
click at [353, 454] on span "1YAR400KWB СТА 1 ед (по wiic 0ед)" at bounding box center [265, 452] width 256 height 16
click at [443, 476] on p at bounding box center [438, 469] width 603 height 17
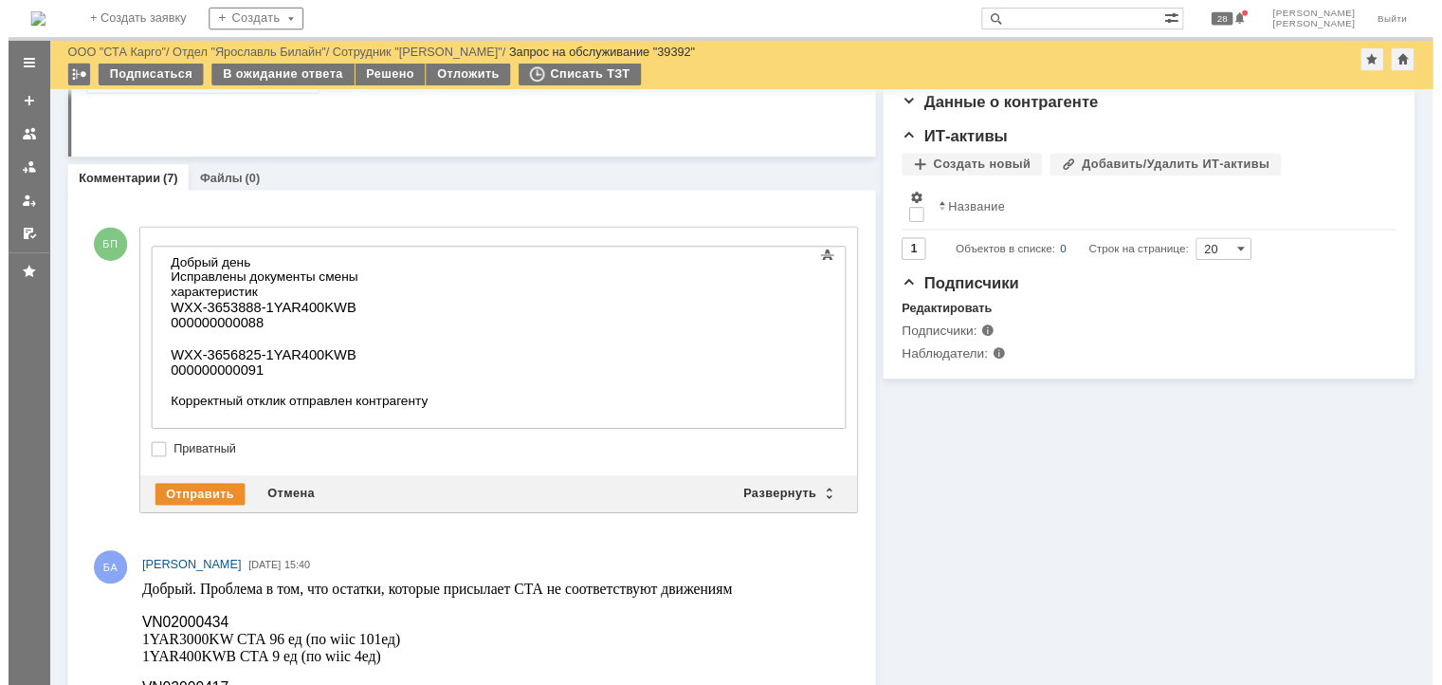
scroll to position [379, 0]
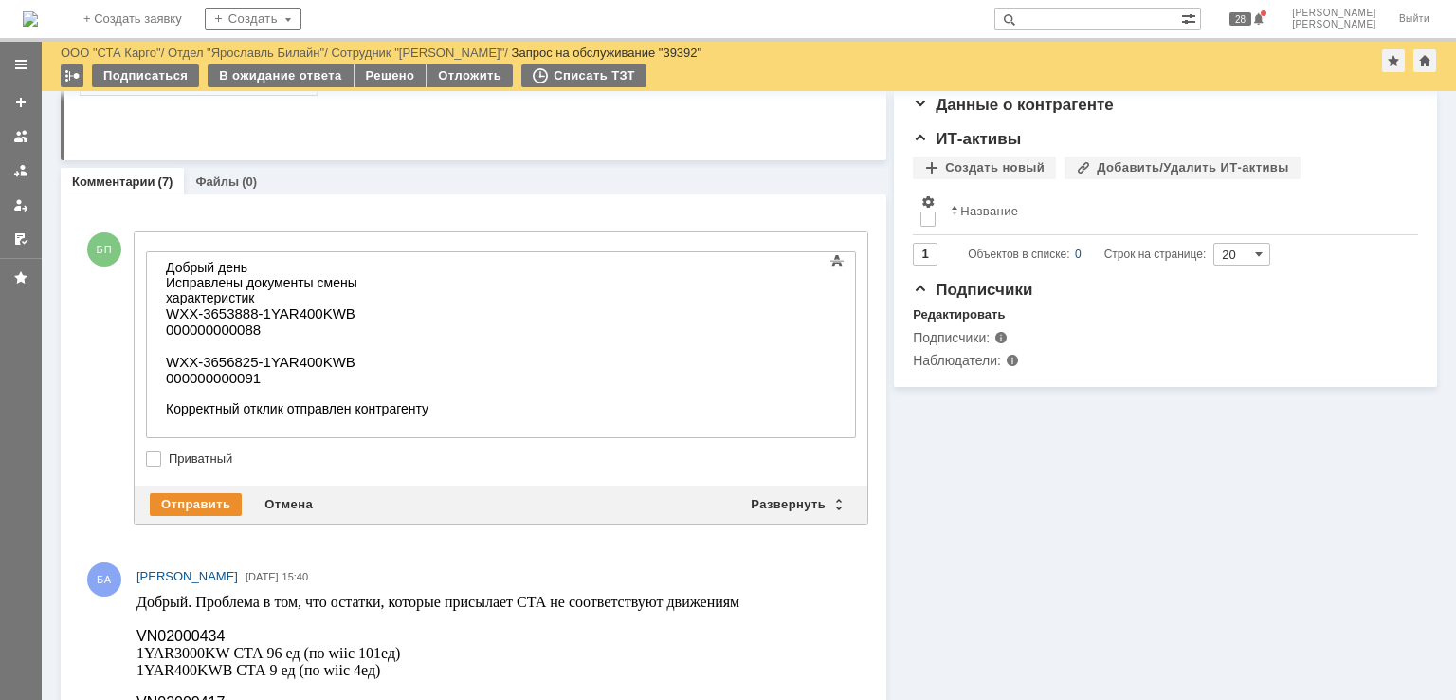
click at [435, 390] on div at bounding box center [300, 393] width 269 height 15
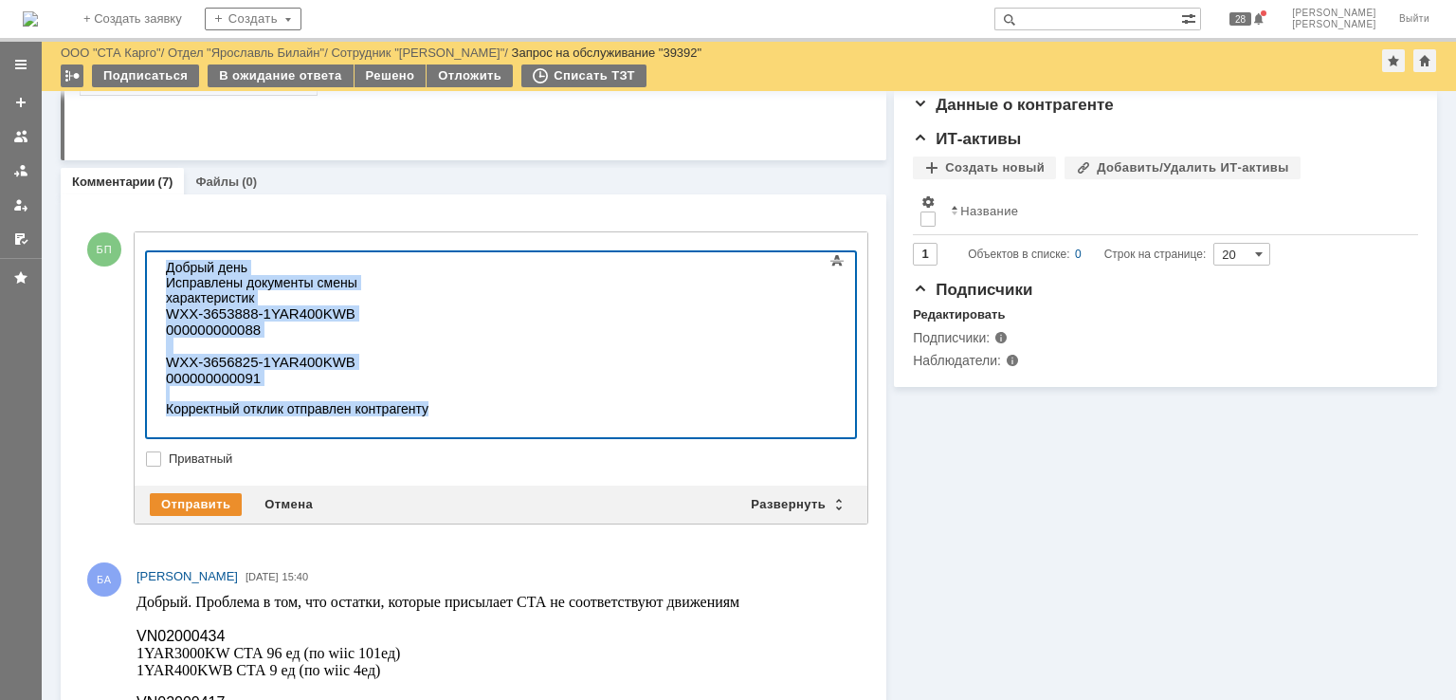
drag, startPoint x: 460, startPoint y: 409, endPoint x: 106, endPoint y: 183, distance: 419.5
click at [158, 252] on html "Добрый день Исправлены документы смены характеристик WXX-3653888-1YAR400KWB 000…" at bounding box center [300, 345] width 284 height 187
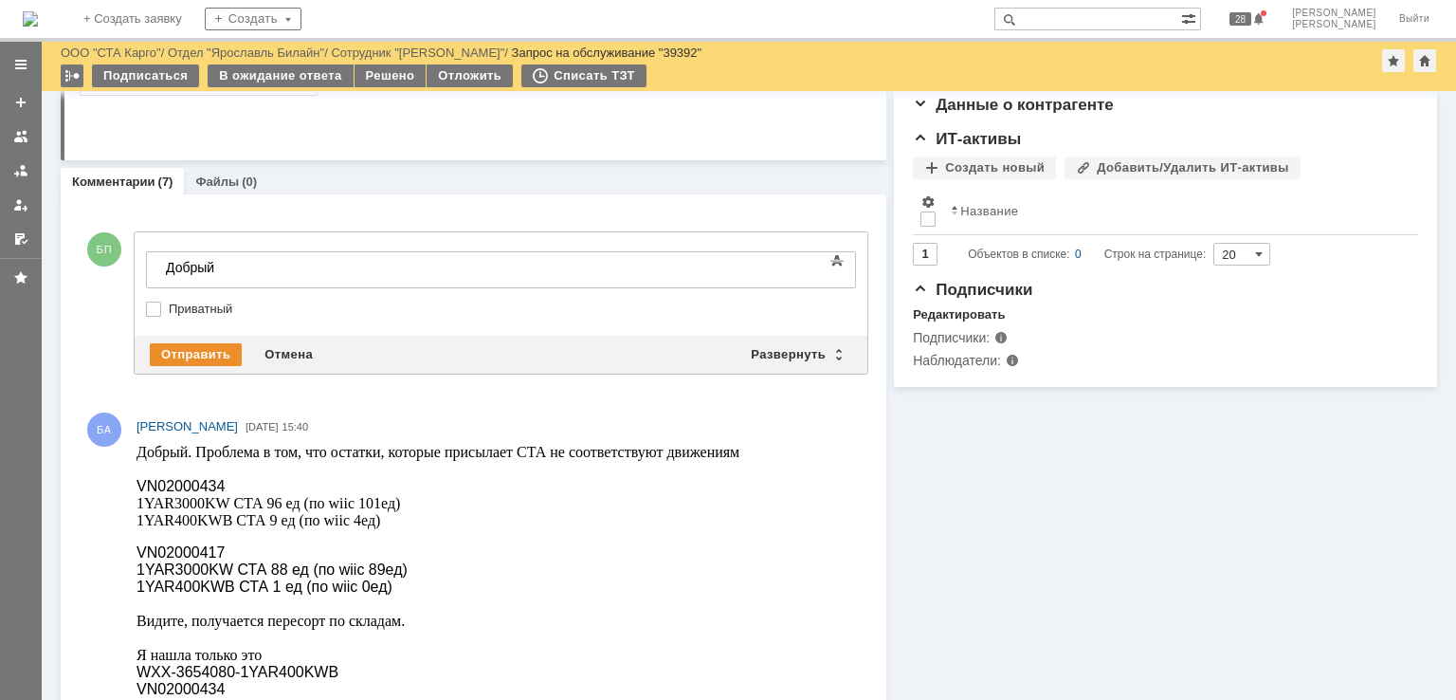
click at [249, 282] on body "​Добрый" at bounding box center [300, 268] width 284 height 32
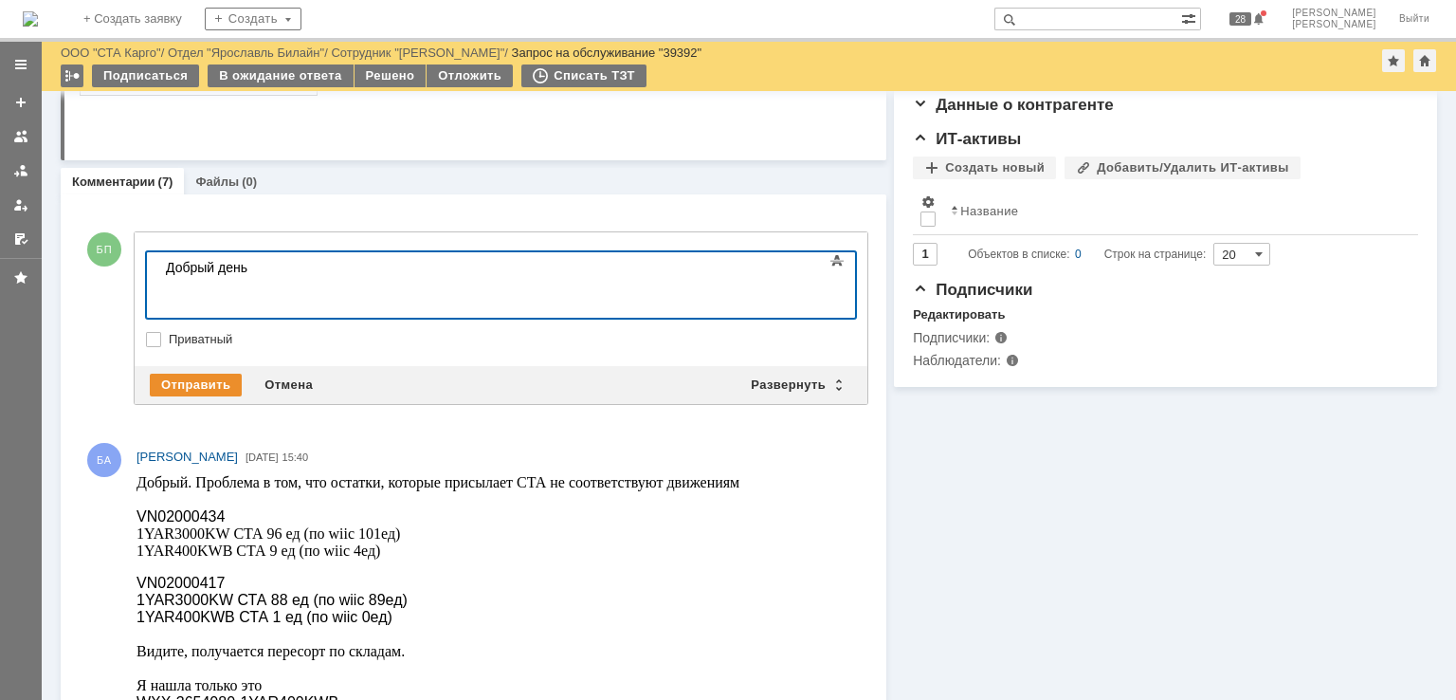
click at [286, 305] on div at bounding box center [300, 297] width 269 height 15
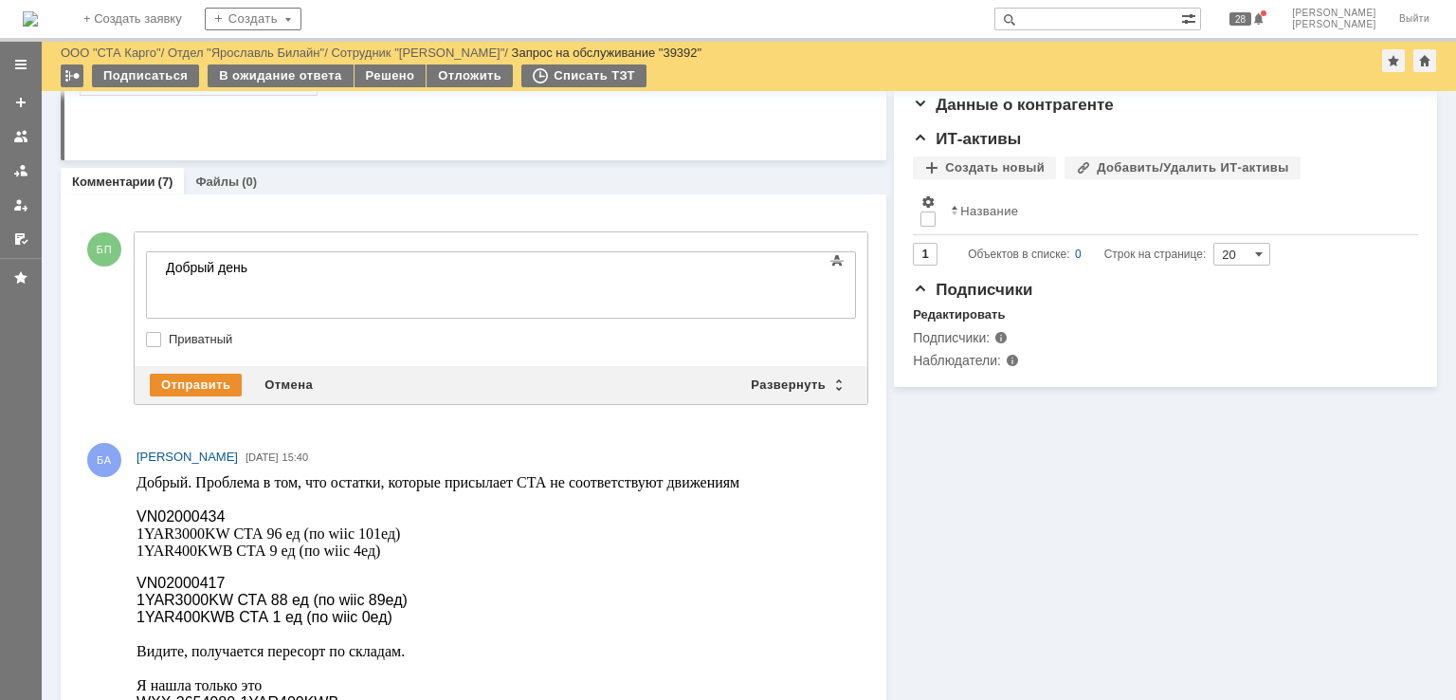
click at [288, 366] on div "Отправить Отмена Развернуть Свернуть" at bounding box center [501, 385] width 733 height 38
drag, startPoint x: 288, startPoint y: 373, endPoint x: 137, endPoint y: 16, distance: 387.5
click at [288, 374] on div "Отмена" at bounding box center [288, 385] width 71 height 23
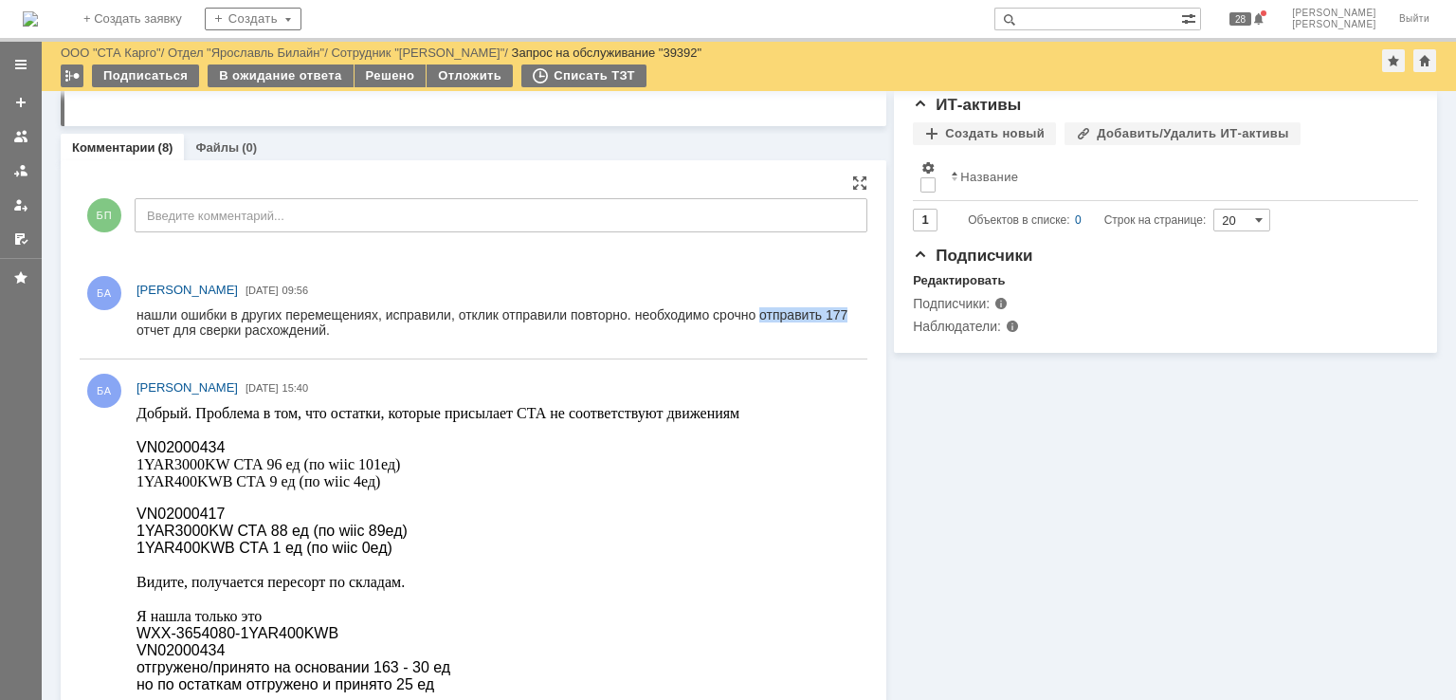
drag, startPoint x: 846, startPoint y: 314, endPoint x: 762, endPoint y: 309, distance: 83.6
click at [762, 309] on div "нашли ошибки в других перемещениях, исправили, отклик отправили повторно. необх…" at bounding box center [494, 322] width 714 height 30
copy div "отправить 177"
click at [246, 81] on div "В ожидание ответа" at bounding box center [280, 75] width 145 height 23
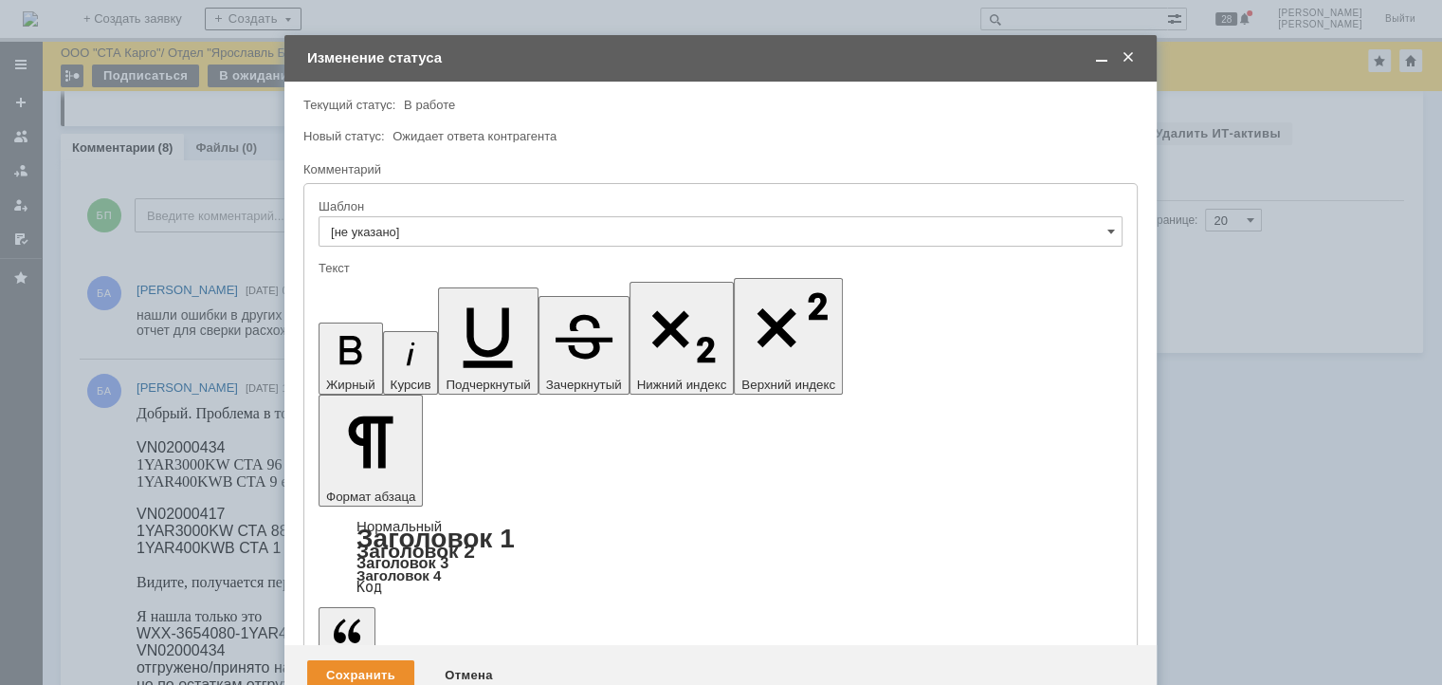
click at [349, 660] on div "Сохранить" at bounding box center [360, 675] width 107 height 30
